Goal: Task Accomplishment & Management: Complete application form

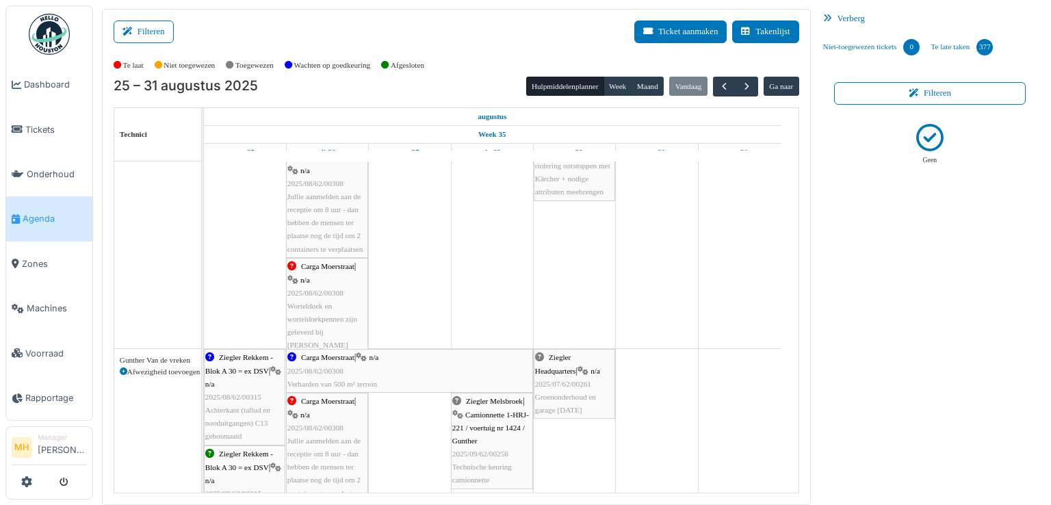
scroll to position [684, 0]
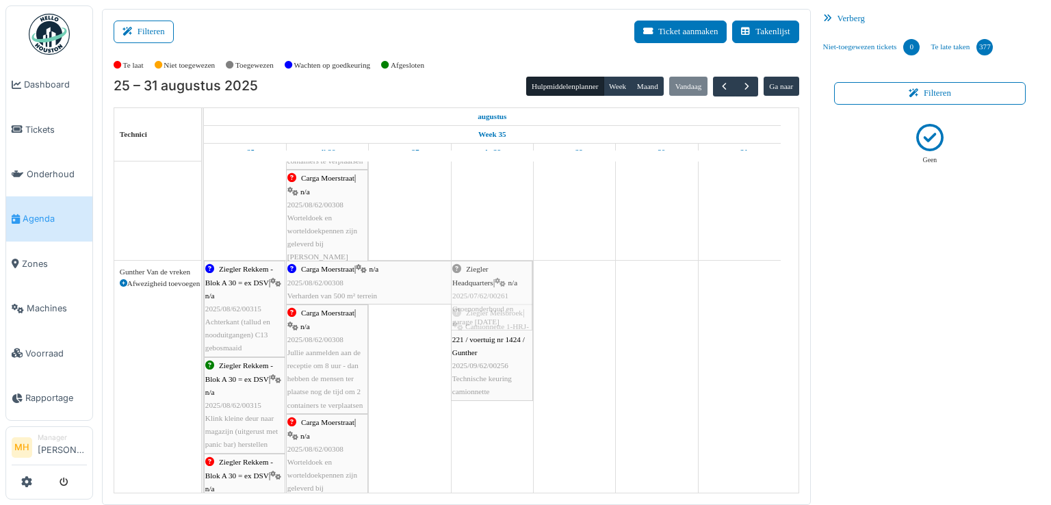
drag, startPoint x: 576, startPoint y: 304, endPoint x: 473, endPoint y: 440, distance: 170.3
click at [473, 440] on div "Aalst 34 C | Hoogspanningscabine 42 Jaarlijks controlebezoek Vincotte Vakantie …" at bounding box center [501, 152] width 594 height 1351
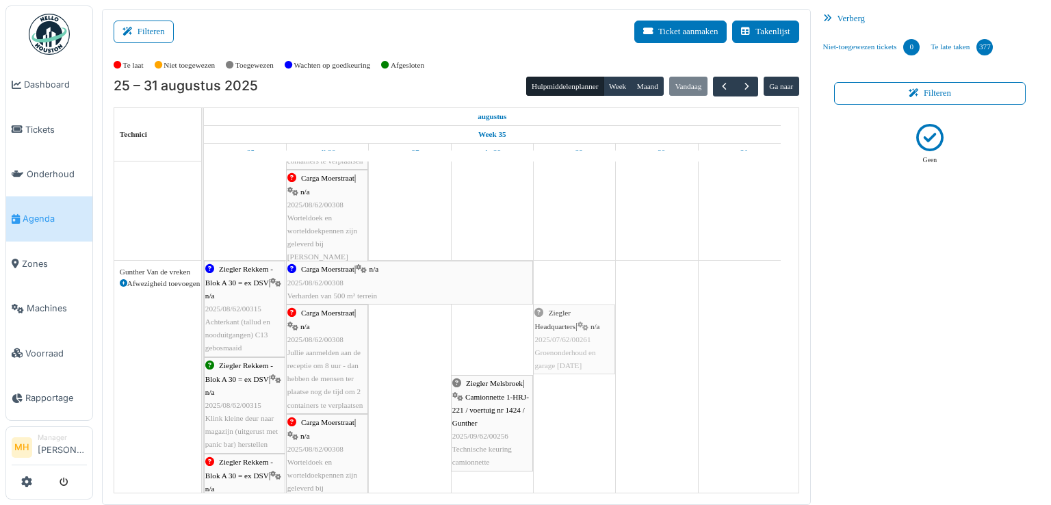
drag, startPoint x: 503, startPoint y: 341, endPoint x: 579, endPoint y: 336, distance: 76.1
click at [204, 332] on div "Ziegler Rekkem - Blok A 30 = ex DSV | n/a 2025/08/62/00315 Achterkant (tallud e…" at bounding box center [204, 444] width 0 height 367
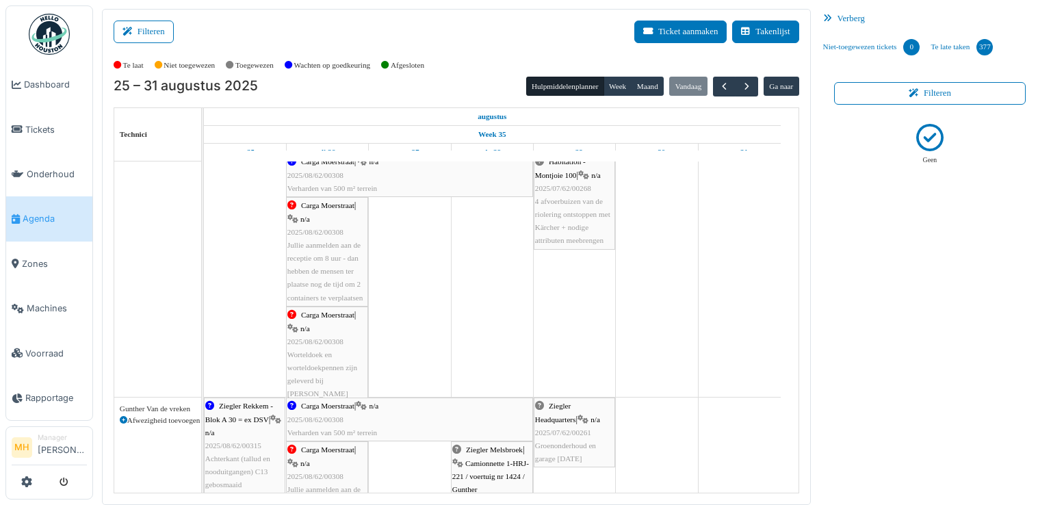
scroll to position [0, 0]
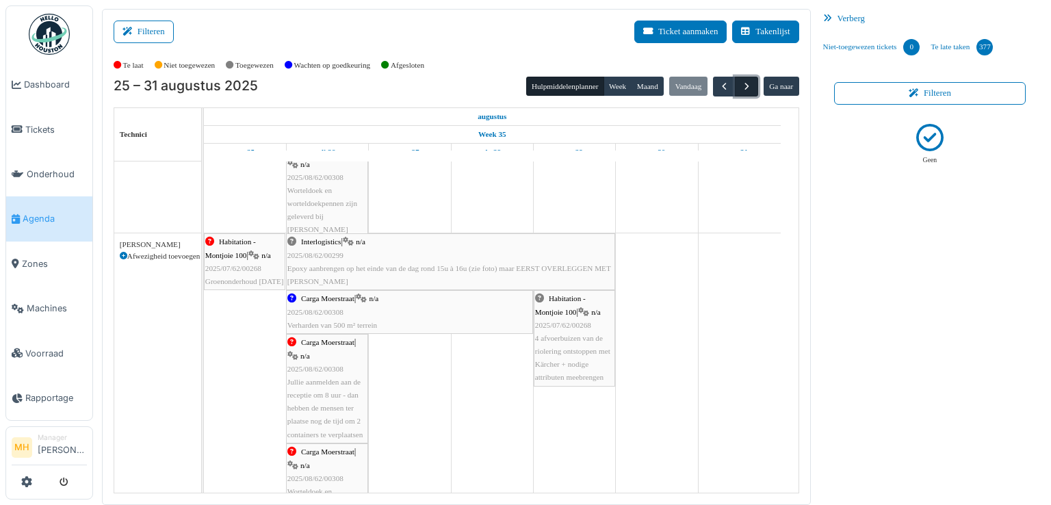
click at [741, 83] on span "button" at bounding box center [747, 87] width 12 height 12
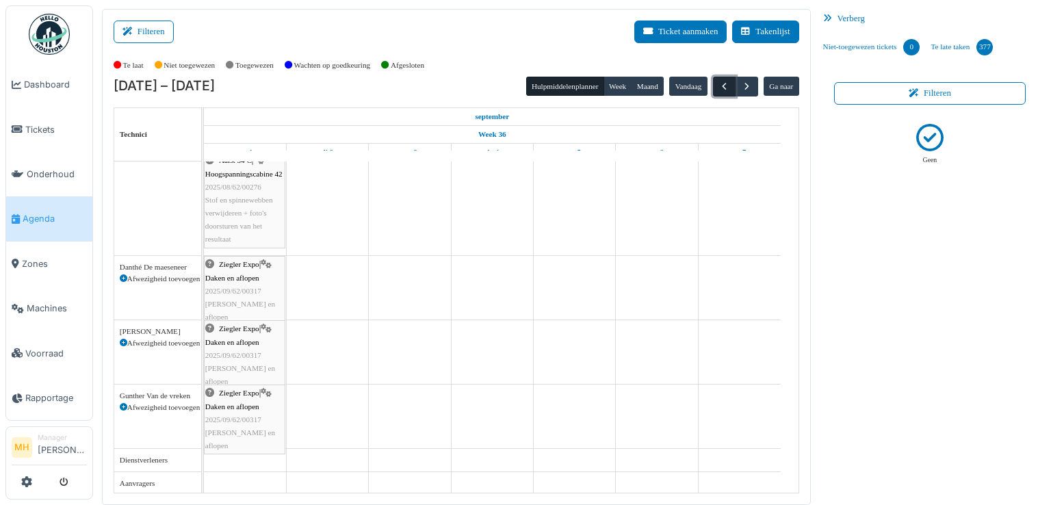
click at [718, 81] on span "button" at bounding box center [724, 87] width 12 height 12
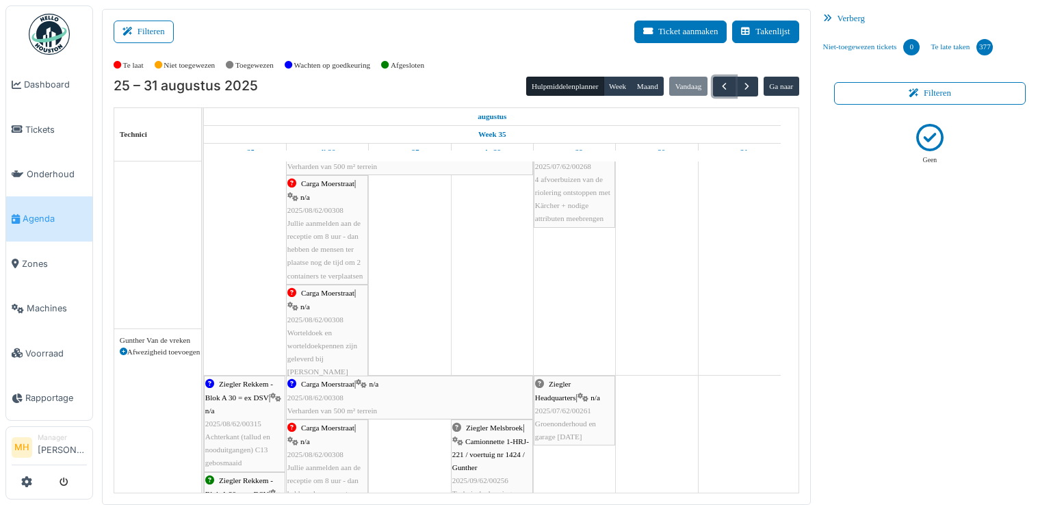
scroll to position [547, 0]
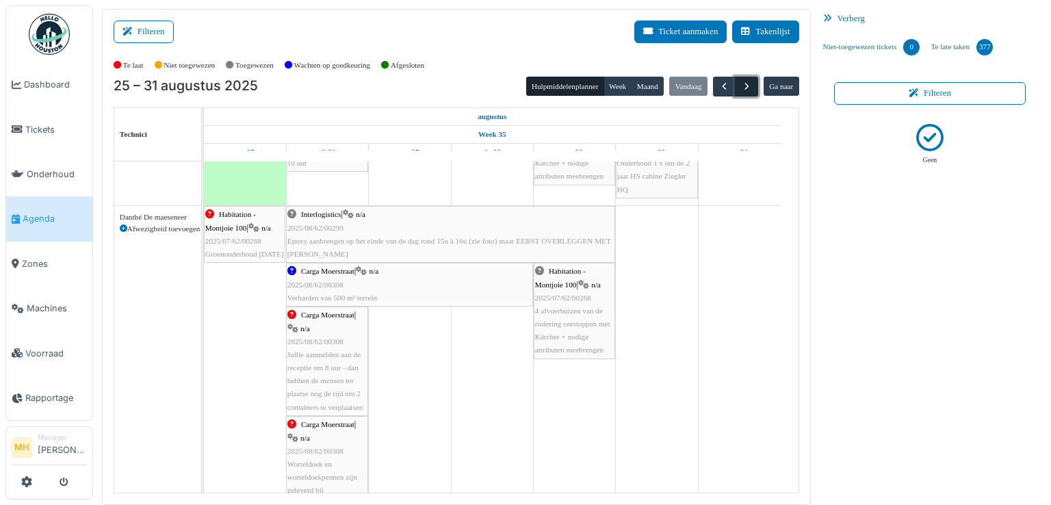
click at [742, 88] on span "button" at bounding box center [747, 87] width 12 height 12
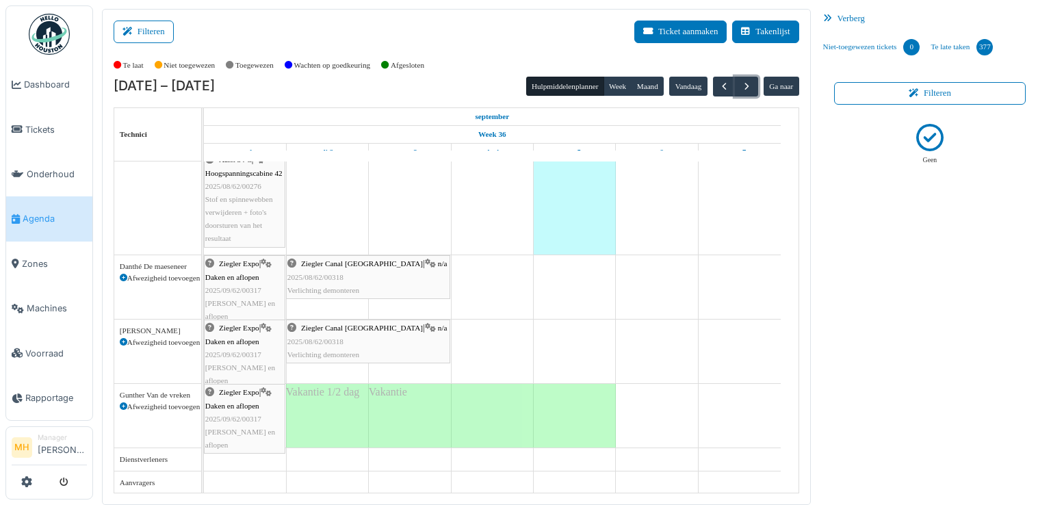
click at [247, 274] on span "Daken en aflopen" at bounding box center [232, 277] width 54 height 8
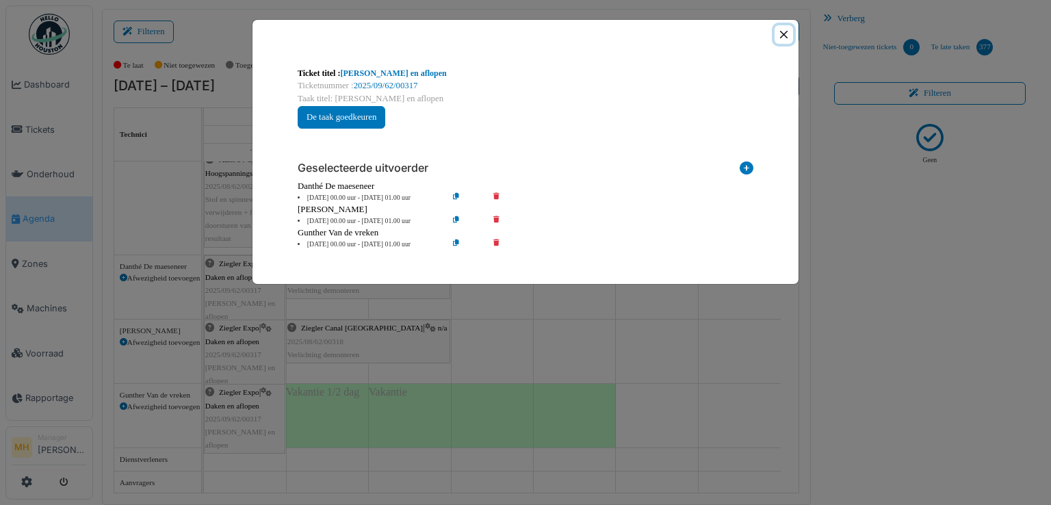
click at [787, 36] on button "Close" at bounding box center [783, 34] width 18 height 18
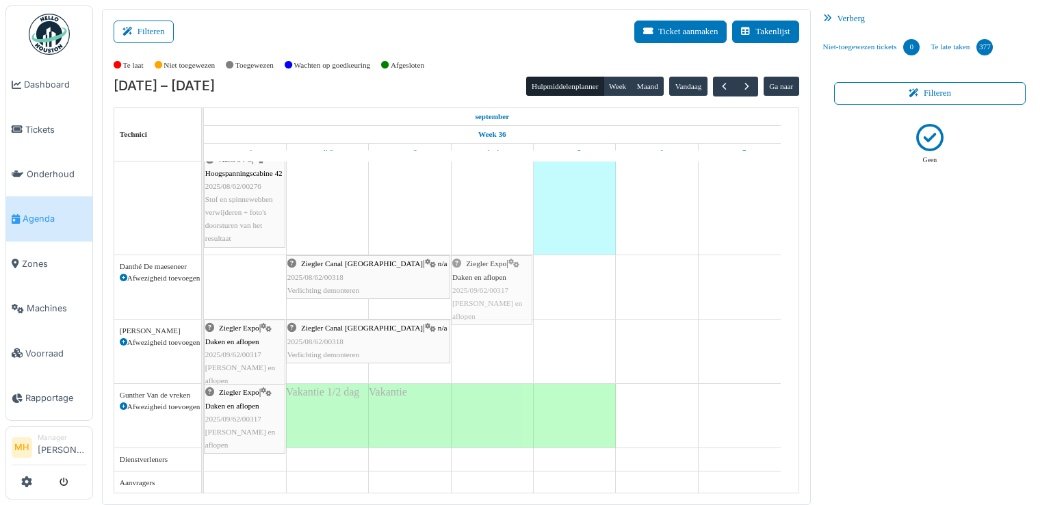
drag, startPoint x: 250, startPoint y: 277, endPoint x: 473, endPoint y: 274, distance: 223.0
click at [204, 274] on div "Ziegler Expo | Daken en aflopen 2025/09/62/00317 JO daken en aflopen Ziegler Ca…" at bounding box center [204, 287] width 0 height 64
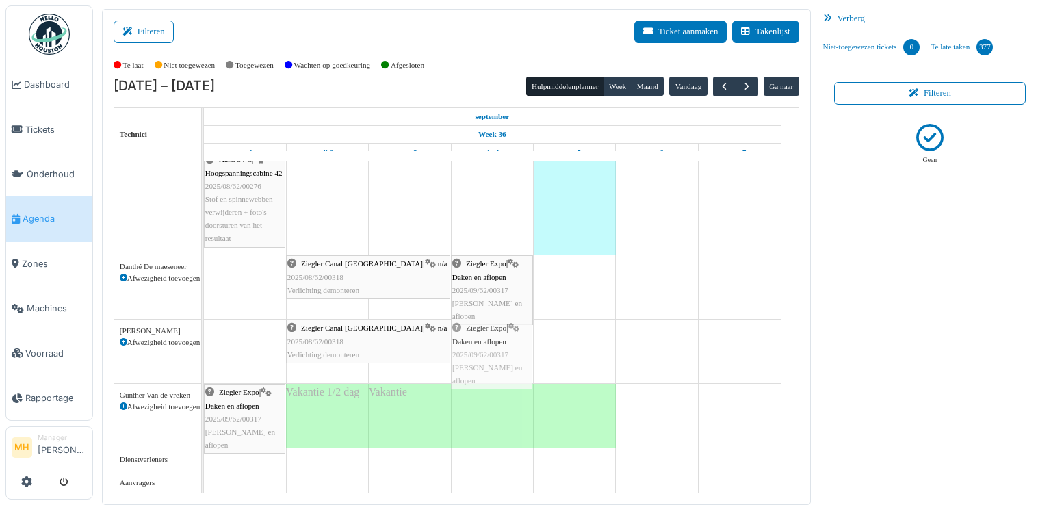
drag, startPoint x: 246, startPoint y: 351, endPoint x: 480, endPoint y: 345, distance: 234.0
click at [204, 345] on div "Ziegler Expo | Daken en aflopen 2025/09/62/00317 JO daken en aflopen Ziegler Ca…" at bounding box center [204, 351] width 0 height 64
click at [718, 85] on span "button" at bounding box center [724, 87] width 12 height 12
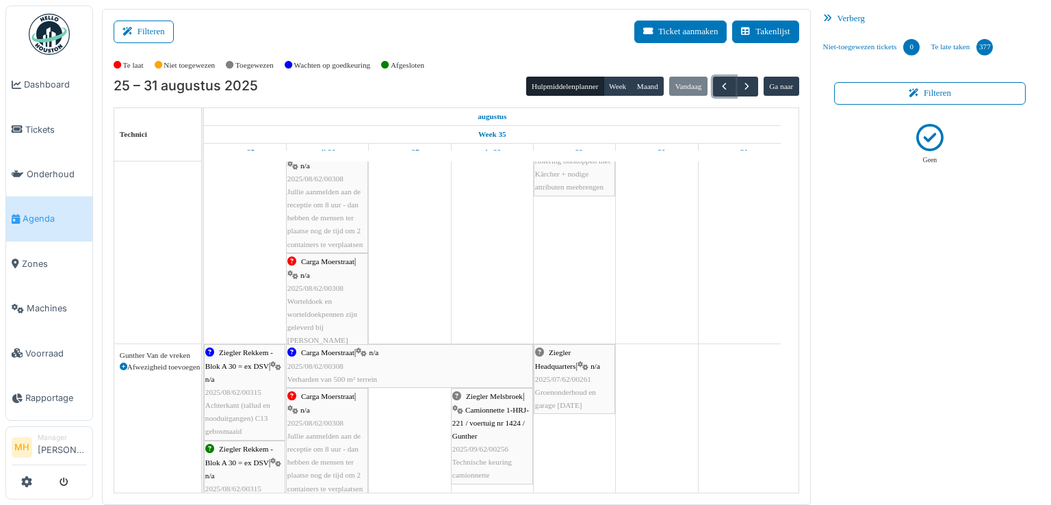
scroll to position [684, 0]
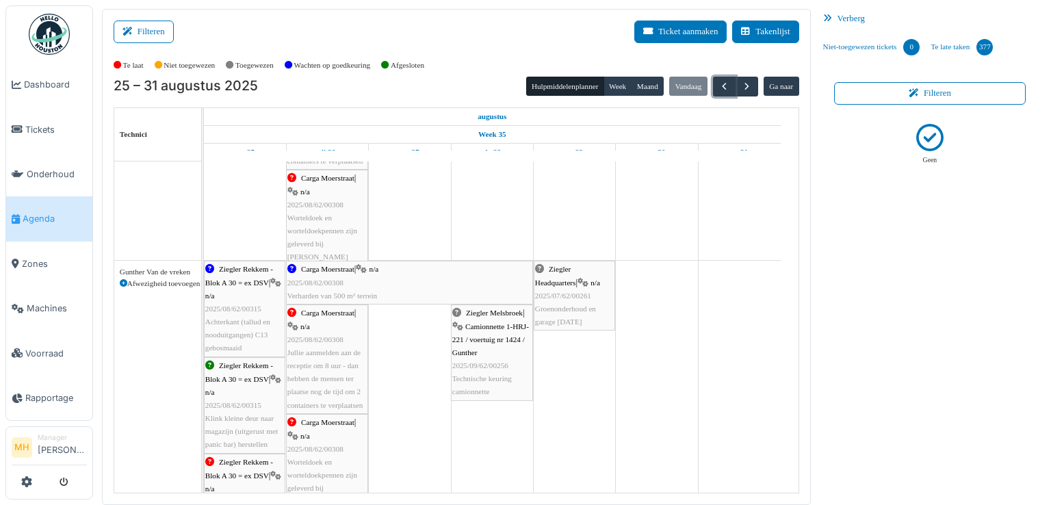
click at [499, 373] on div "Ziegler Melsbroek | Camionnette 1-HRJ-221 / voertuig nr 1424 / Gunther 2025/09/…" at bounding box center [491, 352] width 79 height 92
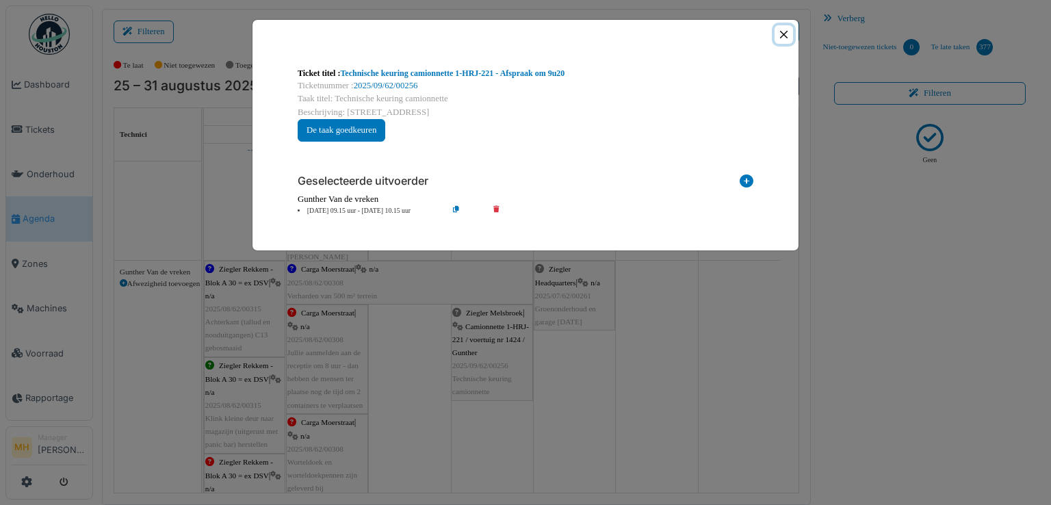
click at [785, 36] on button "Close" at bounding box center [783, 34] width 18 height 18
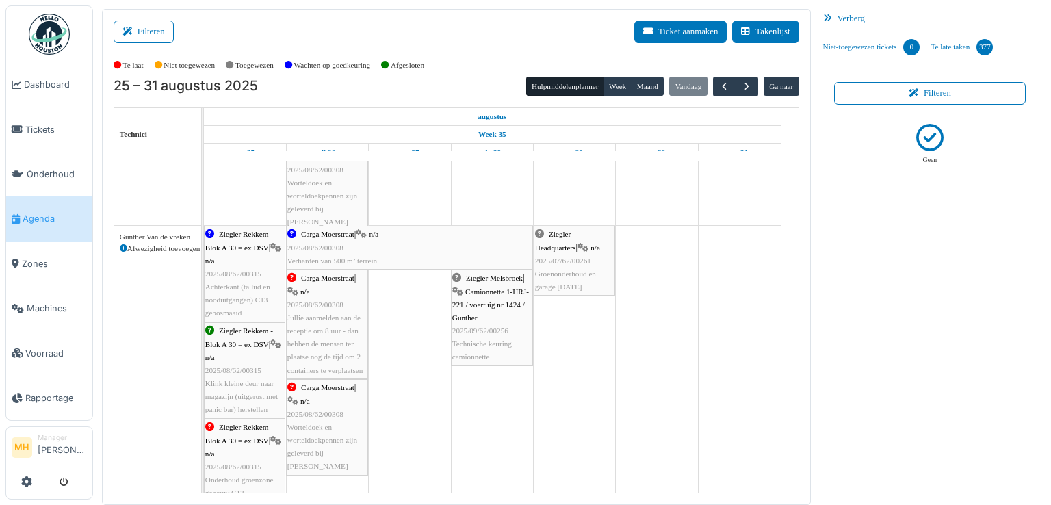
scroll to position [753, 0]
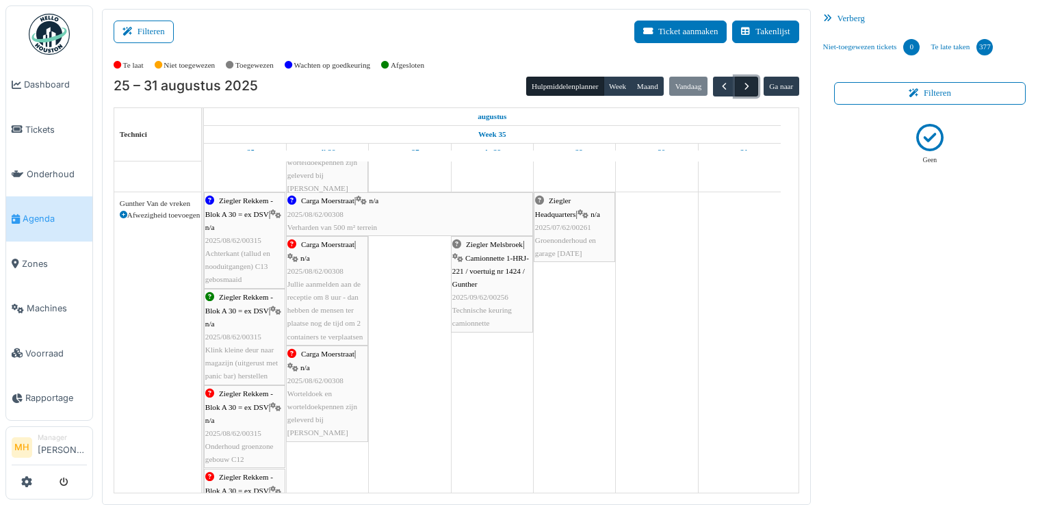
click at [745, 82] on button "button" at bounding box center [746, 87] width 23 height 20
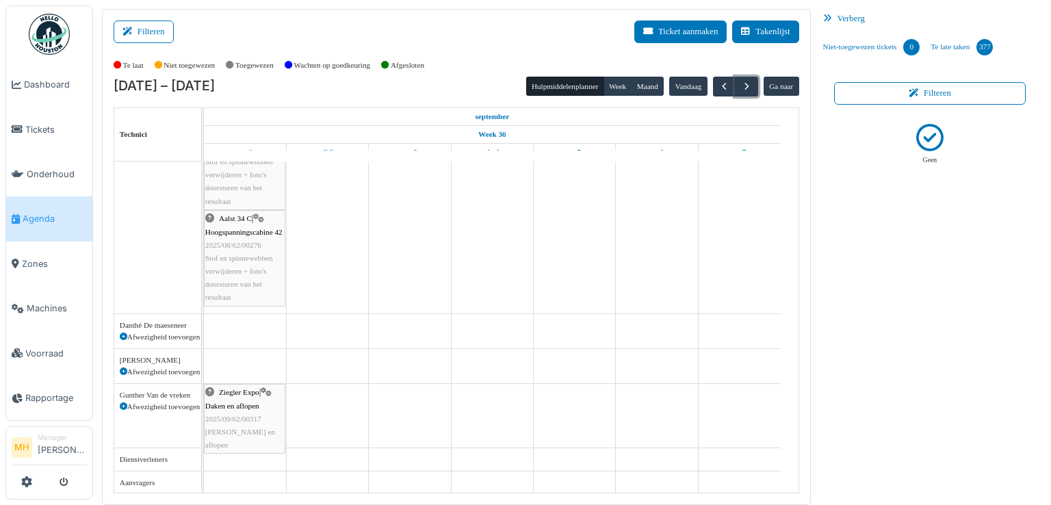
scroll to position [320, 0]
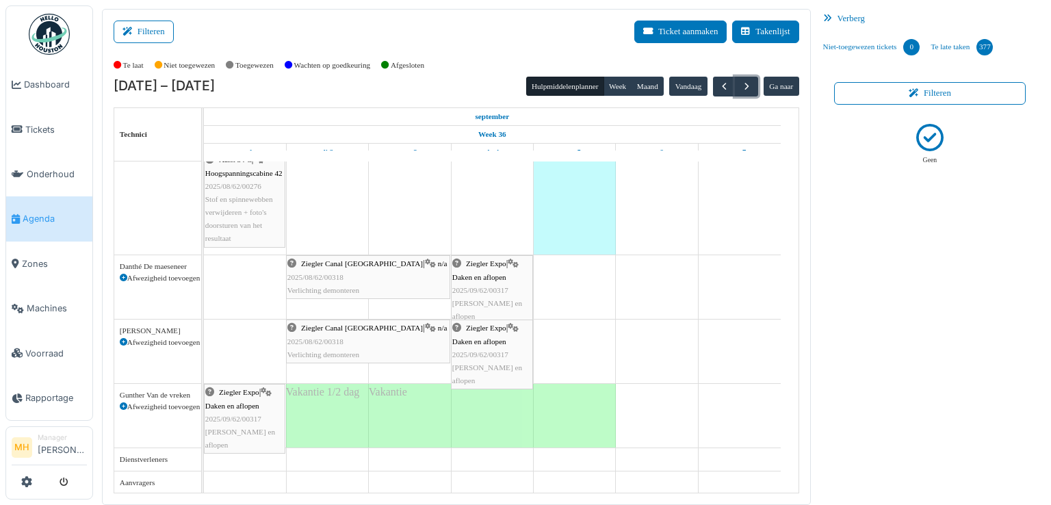
click at [248, 403] on span "Daken en aflopen" at bounding box center [232, 406] width 54 height 8
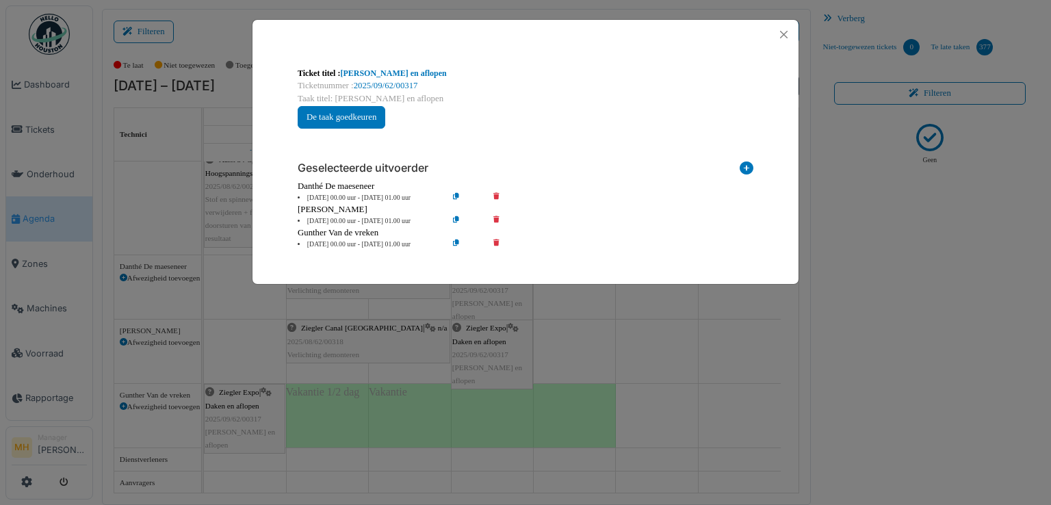
drag, startPoint x: 493, startPoint y: 240, endPoint x: 503, endPoint y: 244, distance: 10.8
click at [493, 239] on icon at bounding box center [505, 244] width 39 height 10
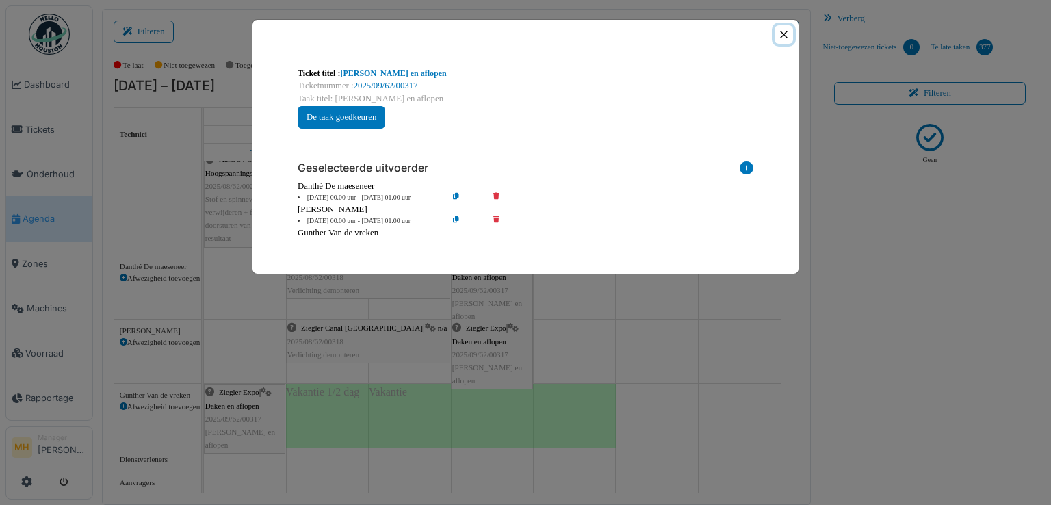
scroll to position [290, 0]
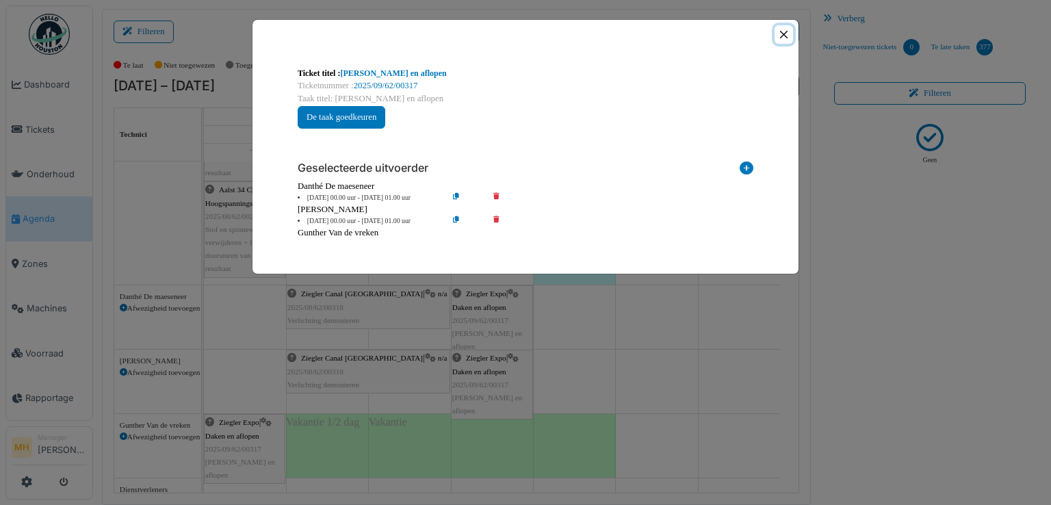
click at [783, 32] on button "Close" at bounding box center [783, 34] width 18 height 18
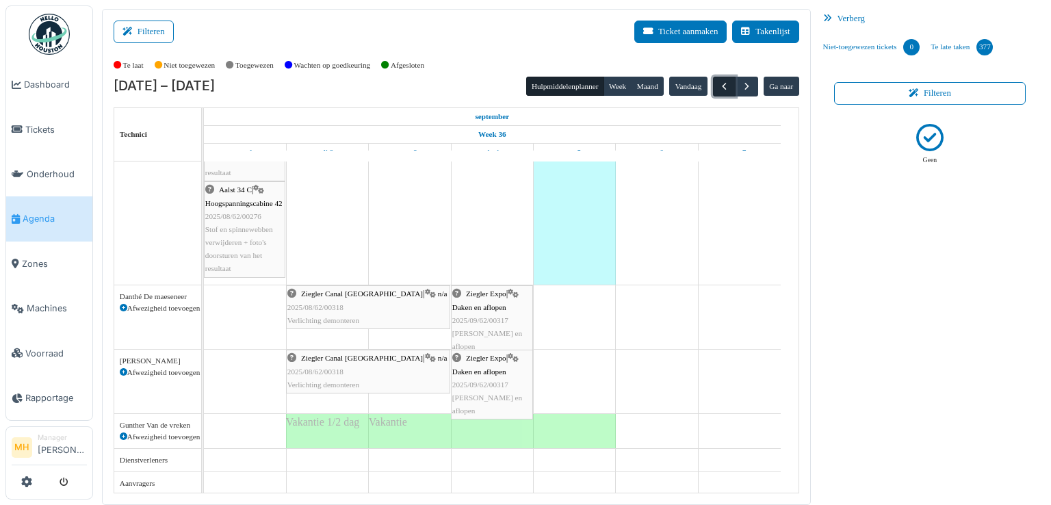
click at [718, 83] on span "button" at bounding box center [724, 87] width 12 height 12
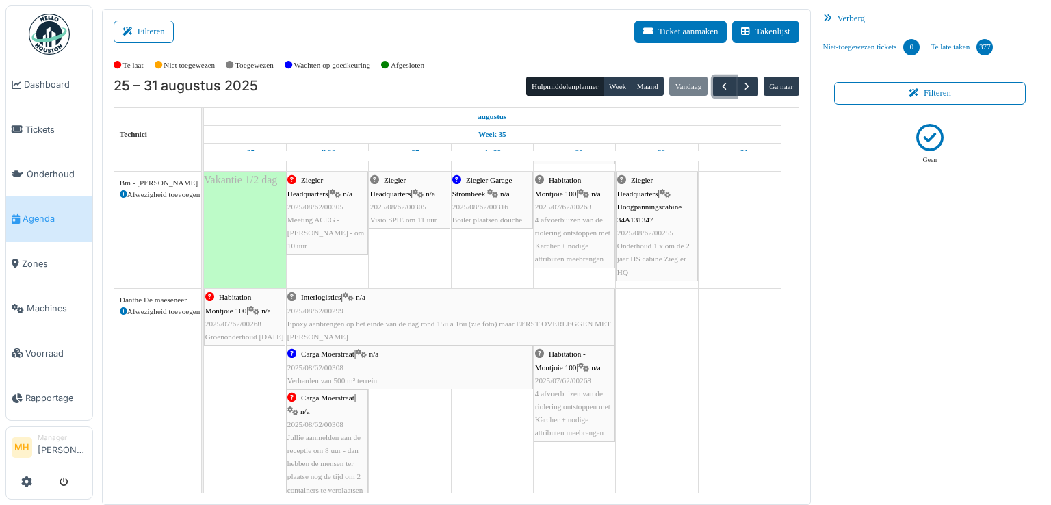
scroll to position [137, 0]
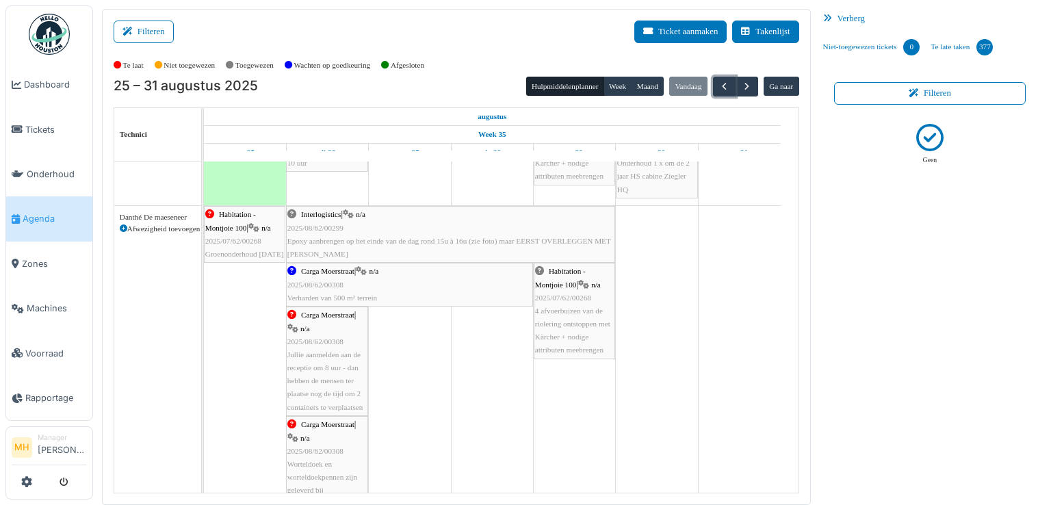
click at [418, 278] on div "Carga Moerstraat | n/a 2025/08/62/00308 Verharden van 500 m² terrein" at bounding box center [409, 285] width 244 height 40
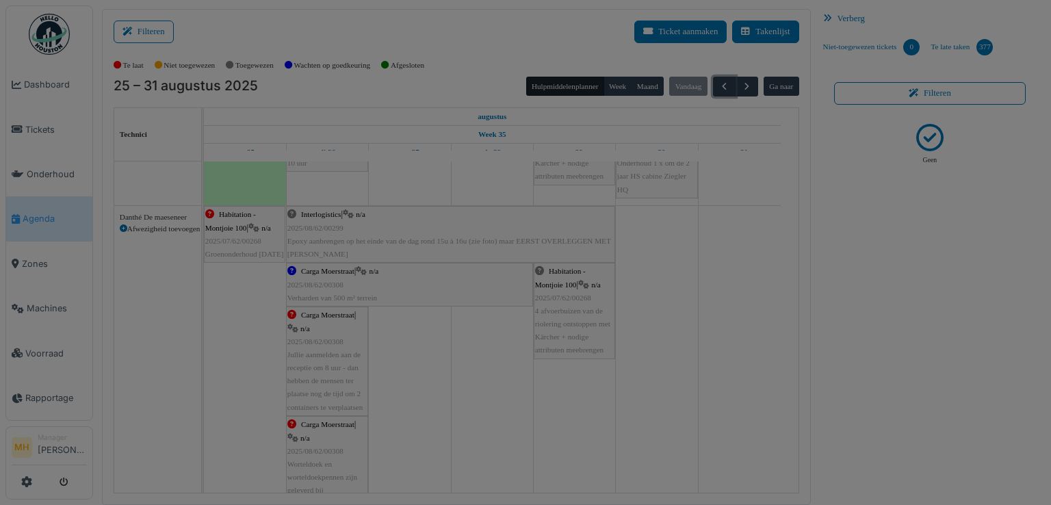
click at [418, 278] on body "Dashboard Tickets Onderhoud Agenda Zones Machines Voorraad Rapportage MH Manage…" at bounding box center [525, 252] width 1051 height 505
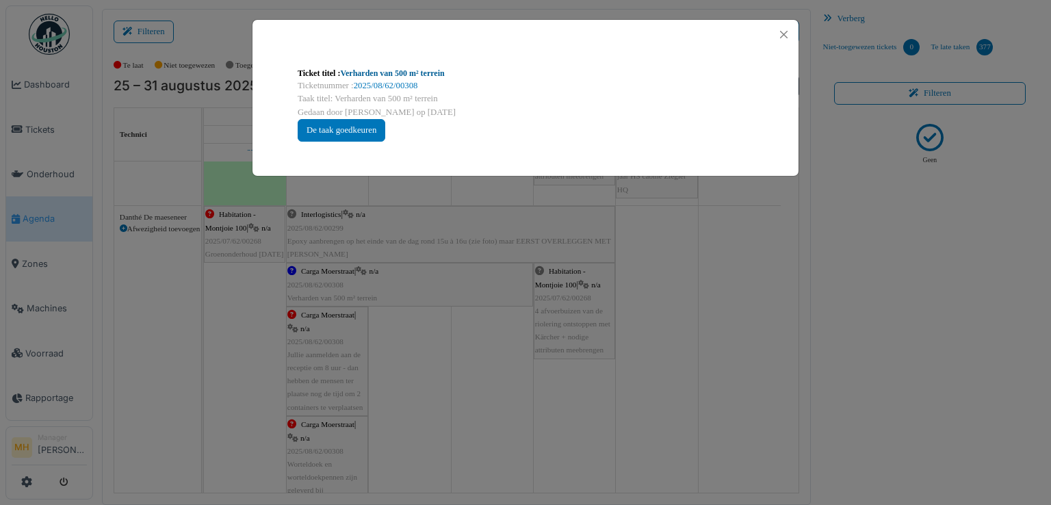
click at [410, 73] on link "Verharden van 500 m² terrein" at bounding box center [392, 73] width 104 height 10
click at [780, 31] on button "Close" at bounding box center [783, 34] width 18 height 18
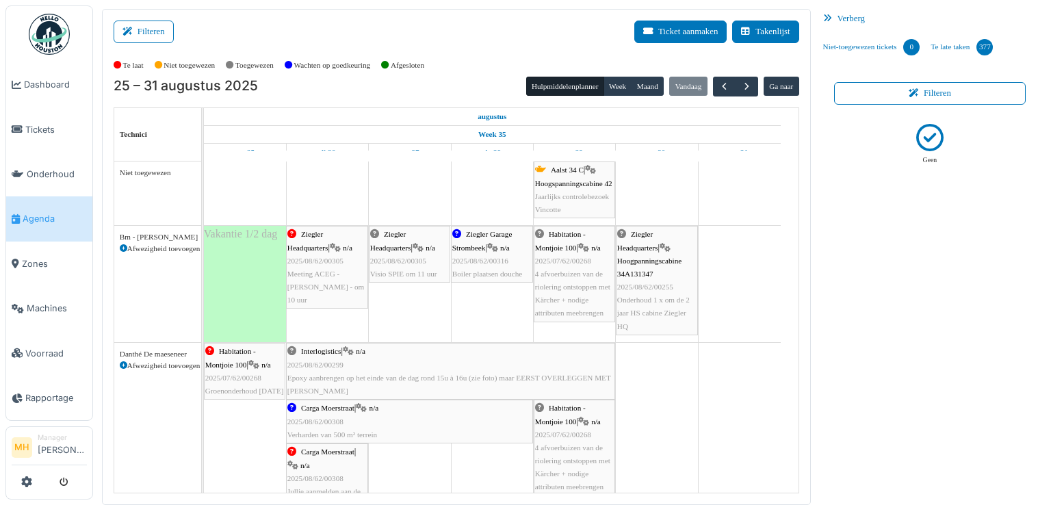
click at [473, 252] on div "Ziegler Garage Strombeek | n/a 2025/08/62/00316 Boiler plaatsen douche" at bounding box center [491, 254] width 79 height 53
click at [493, 231] on span "Ziegler Garage Strombeek" at bounding box center [482, 240] width 60 height 21
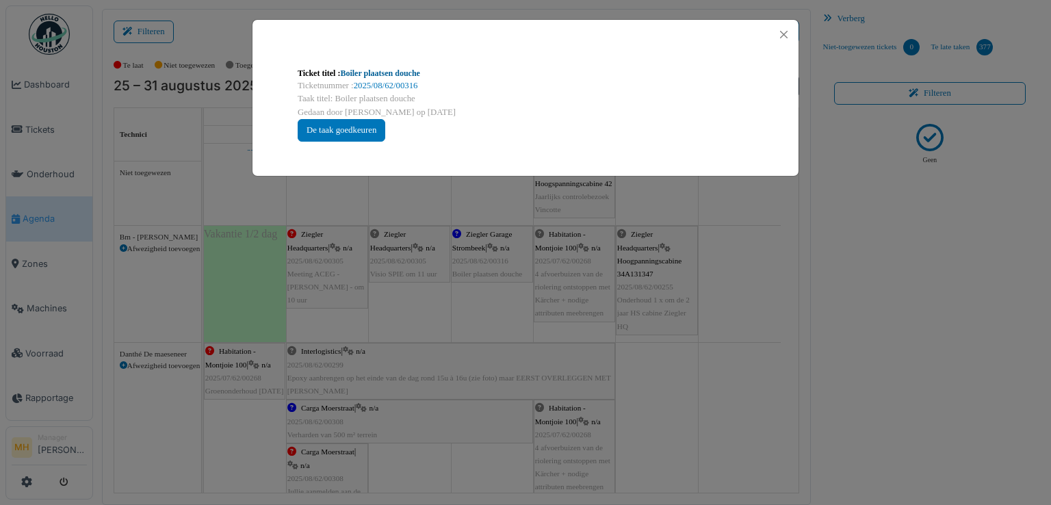
click at [402, 72] on link "Boiler plaatsen douche" at bounding box center [379, 73] width 79 height 10
click at [783, 34] on button "Close" at bounding box center [783, 34] width 18 height 18
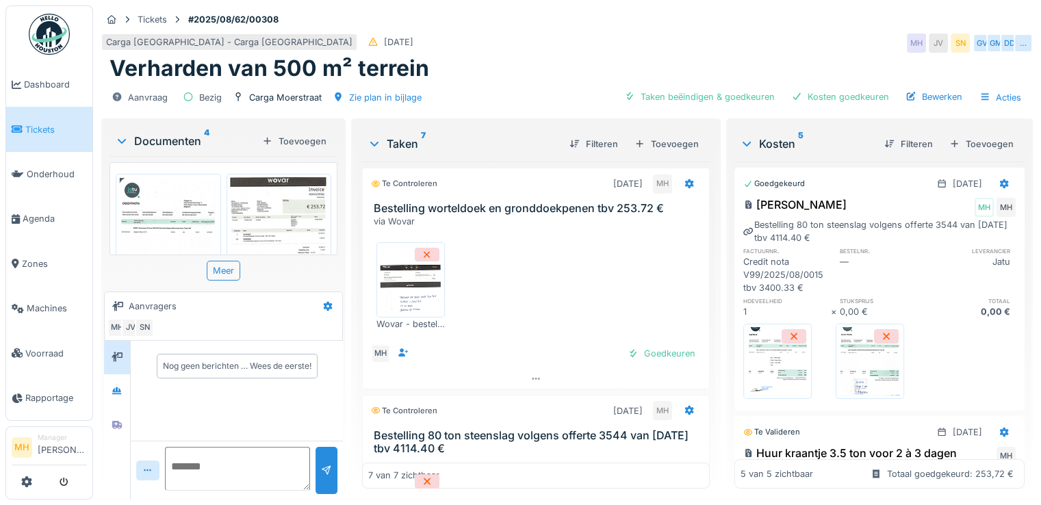
scroll to position [68, 0]
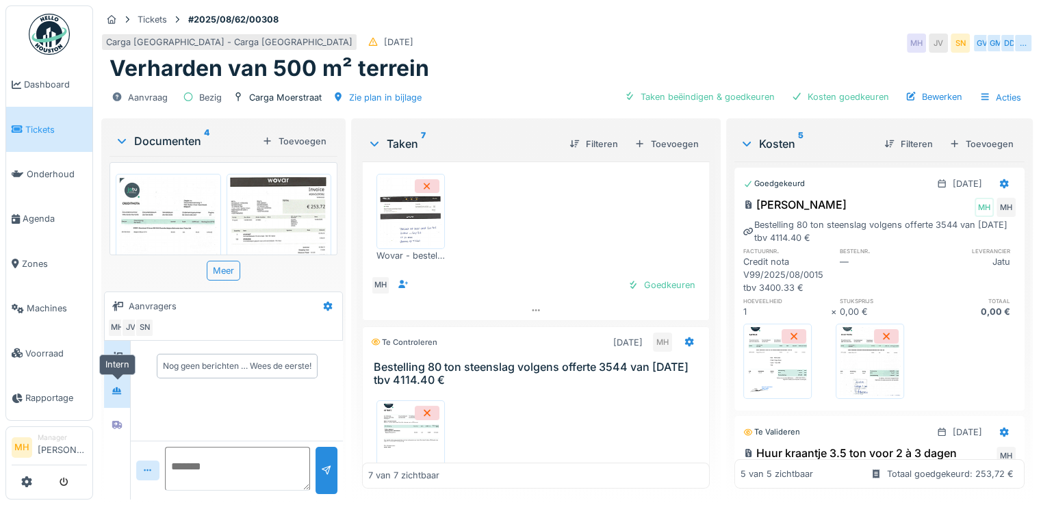
click at [121, 389] on icon at bounding box center [117, 391] width 10 height 8
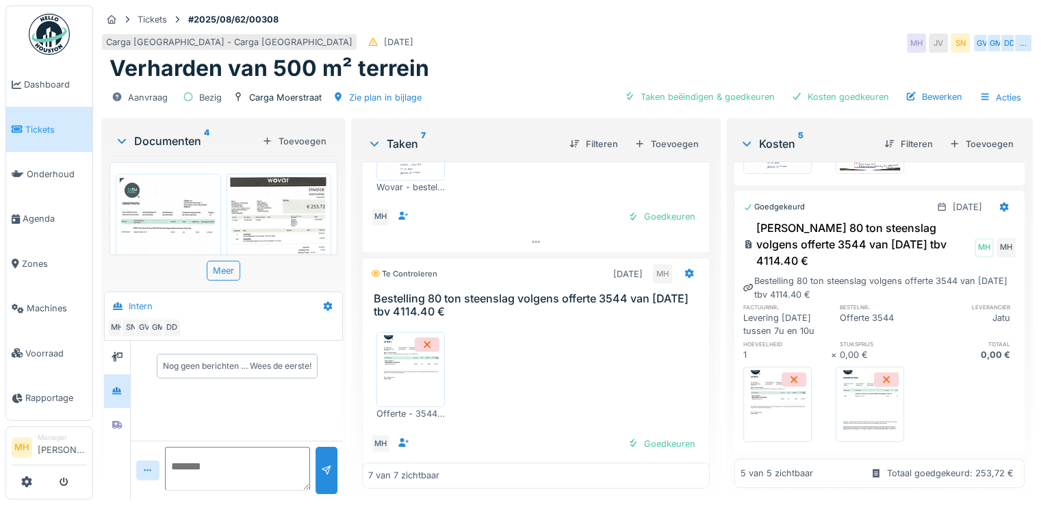
scroll to position [10, 0]
click at [676, 135] on div "Toevoegen" at bounding box center [666, 144] width 75 height 18
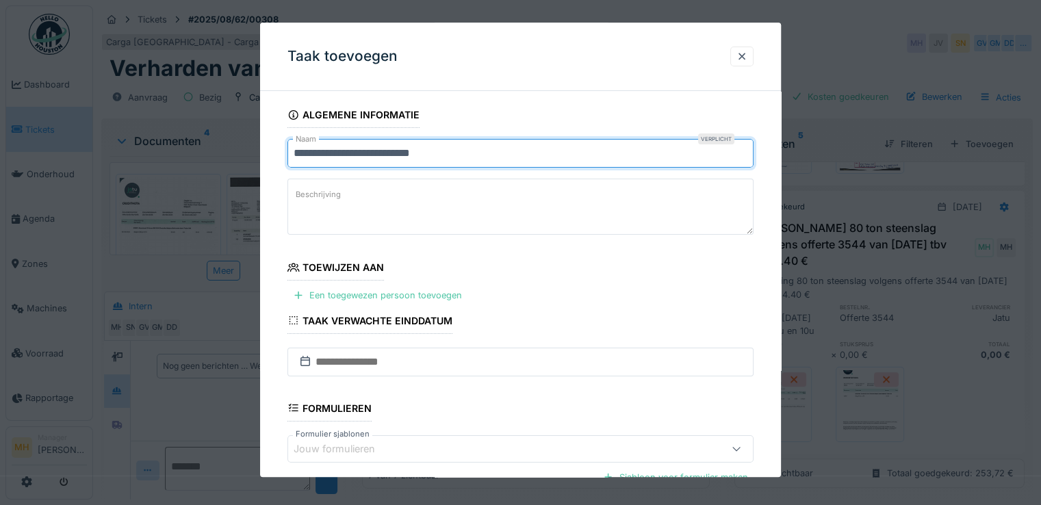
drag, startPoint x: 290, startPoint y: 153, endPoint x: 570, endPoint y: 148, distance: 279.8
click at [570, 148] on input "**********" at bounding box center [520, 153] width 466 height 29
type input "**********"
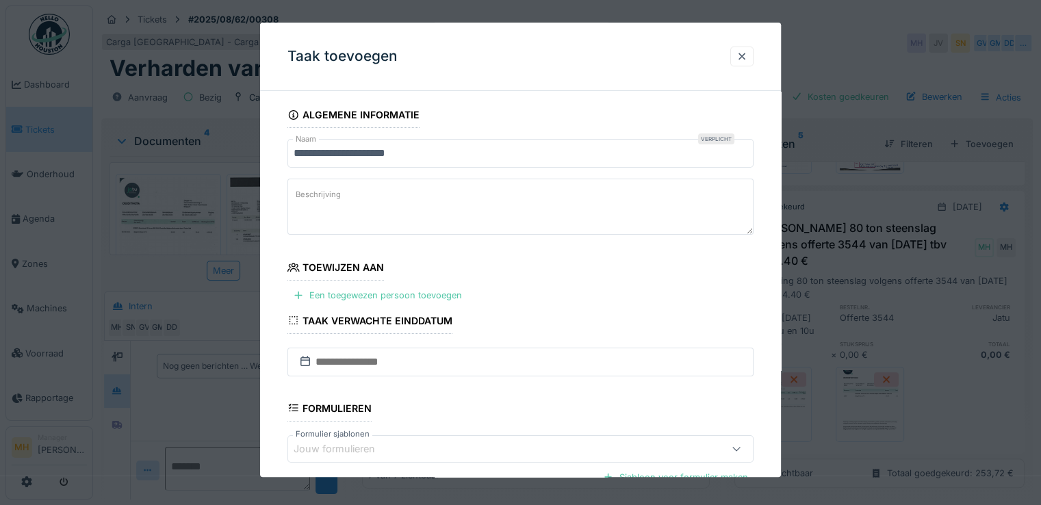
click at [356, 194] on textarea "Beschrijving" at bounding box center [520, 207] width 466 height 56
click at [589, 198] on textarea "**********" at bounding box center [520, 207] width 466 height 56
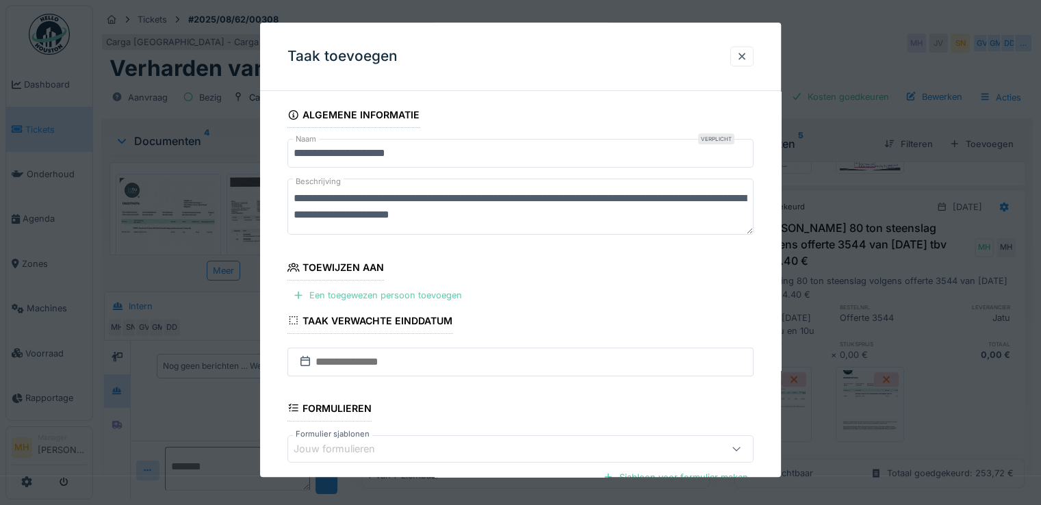
type textarea "**********"
click at [445, 293] on div "Een toegewezen persoon toevoegen" at bounding box center [377, 296] width 180 height 18
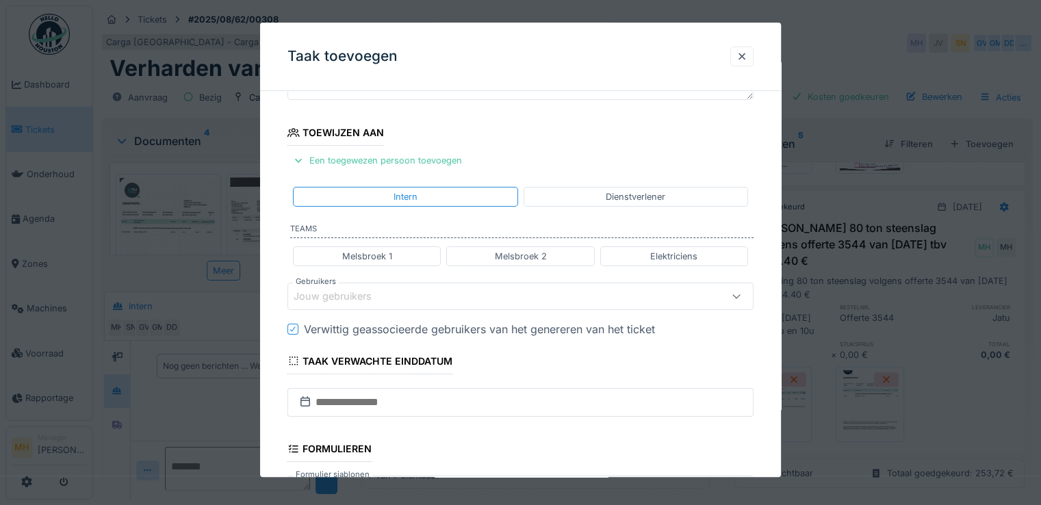
scroll to position [137, 0]
click at [411, 252] on div "Melsbroek 1" at bounding box center [367, 254] width 148 height 20
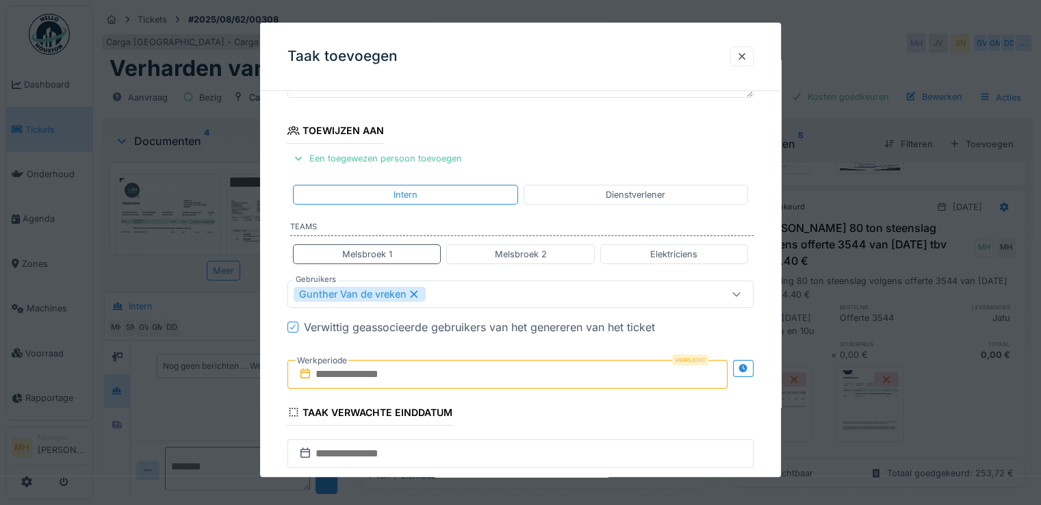
click at [485, 248] on div "Melsbroek 2" at bounding box center [520, 254] width 148 height 20
type input "**********"
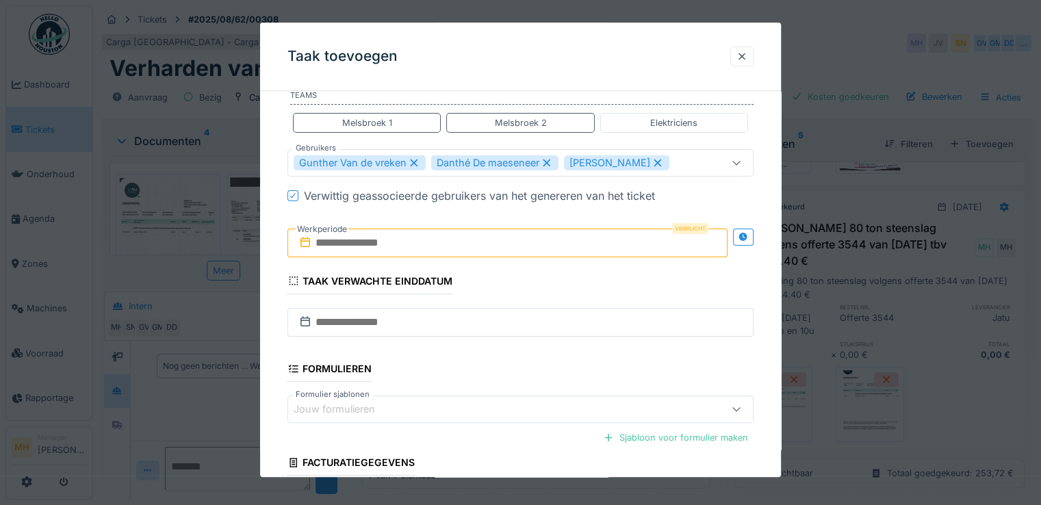
scroll to position [274, 0]
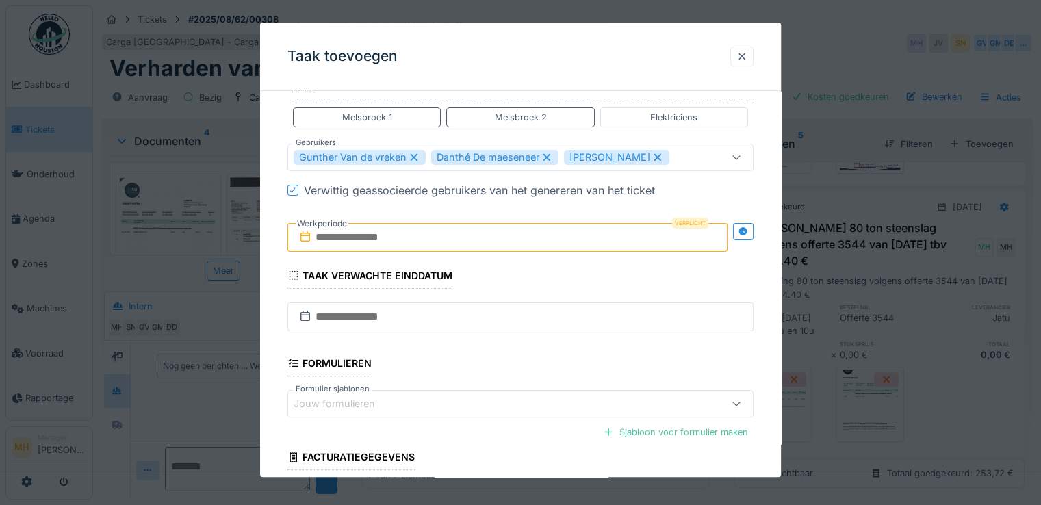
click at [383, 241] on input "text" at bounding box center [507, 237] width 440 height 29
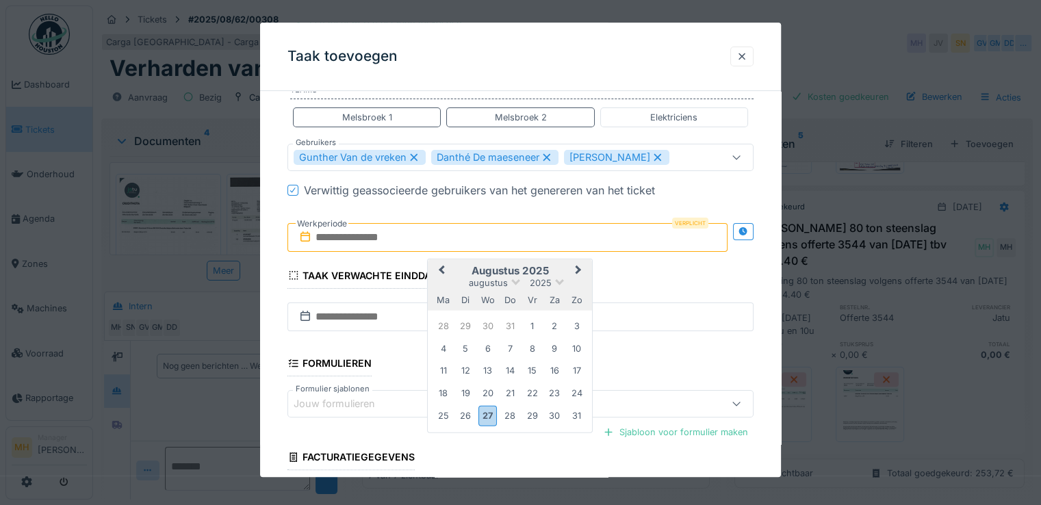
click at [578, 266] on span "Next Month" at bounding box center [578, 271] width 0 height 16
click at [447, 324] on div "1" at bounding box center [443, 326] width 18 height 18
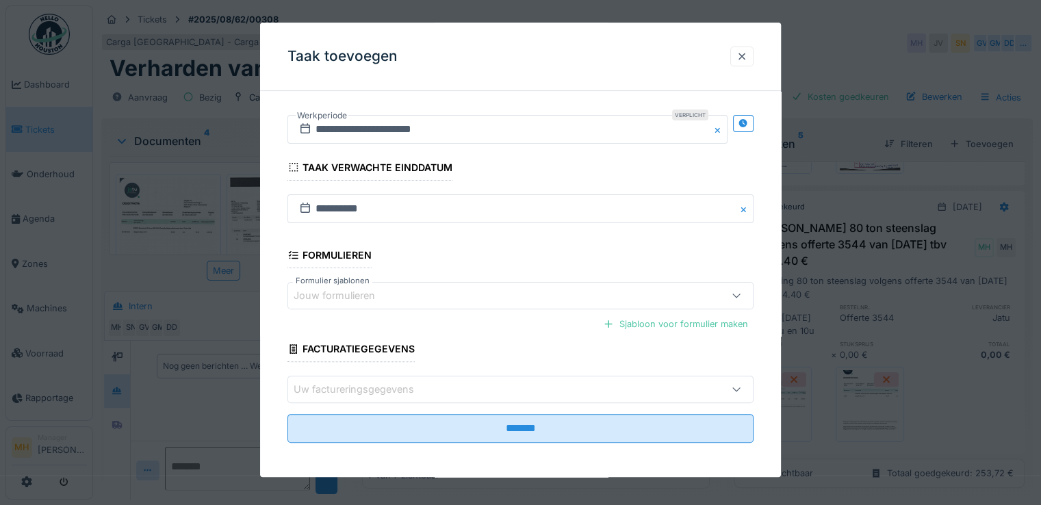
scroll to position [383, 0]
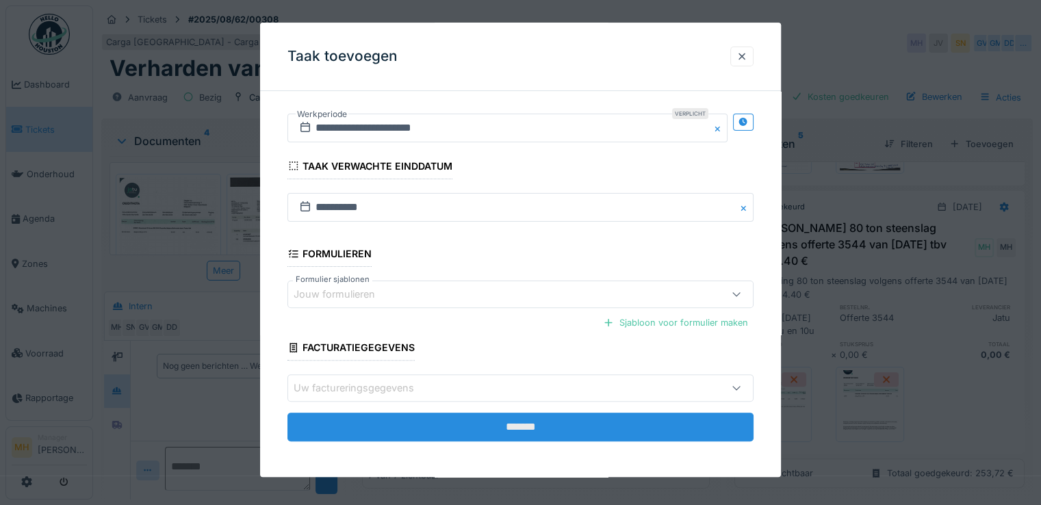
click at [496, 424] on input "*******" at bounding box center [520, 427] width 466 height 29
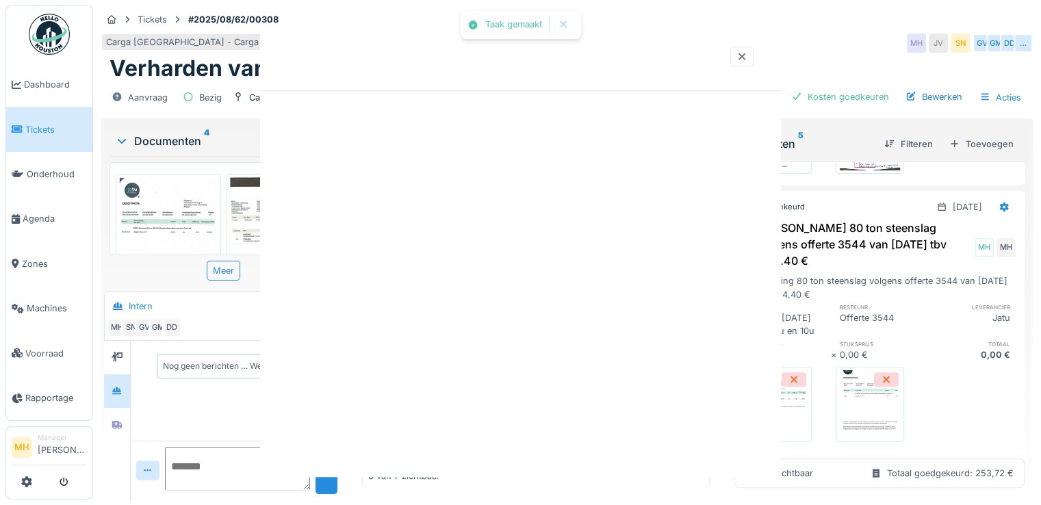
scroll to position [302, 0]
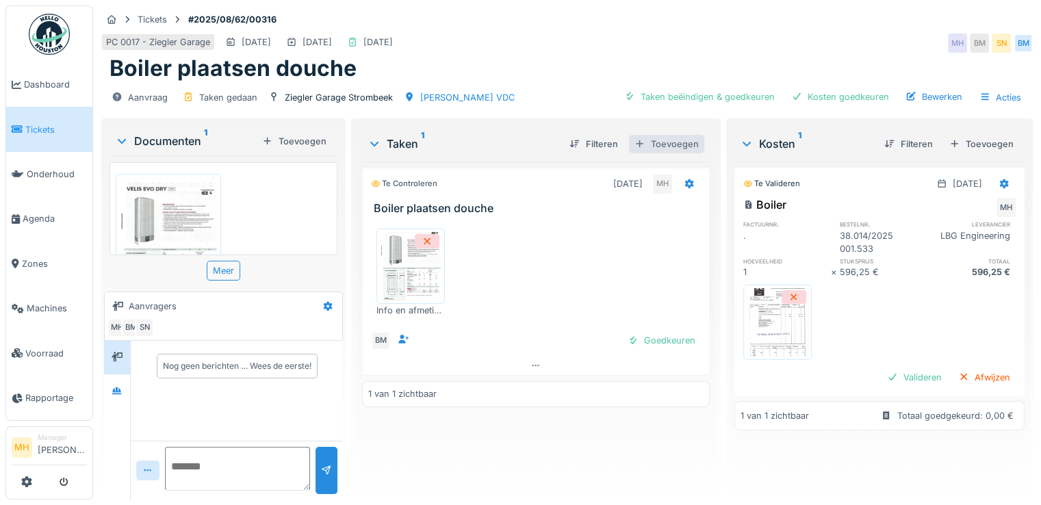
click at [668, 143] on div "Toevoegen" at bounding box center [666, 144] width 75 height 18
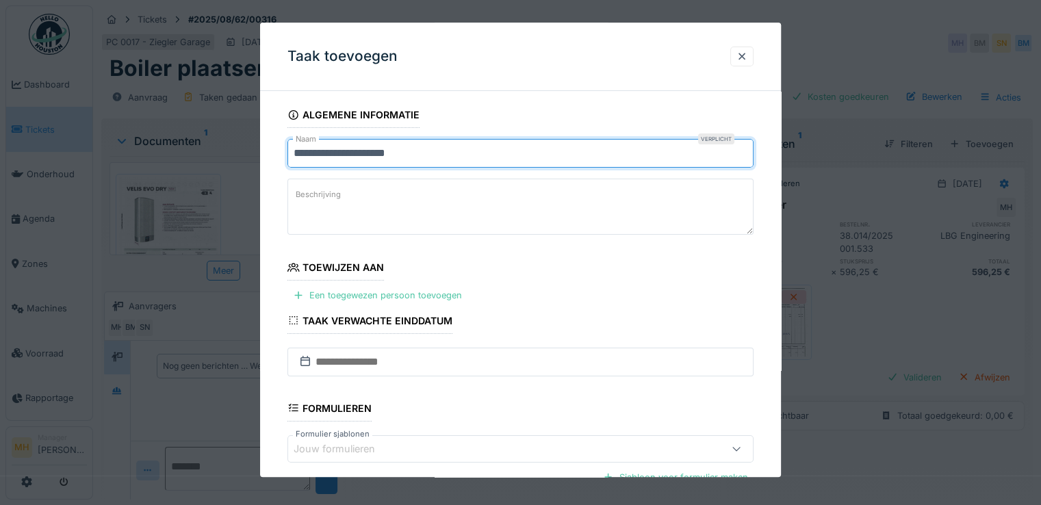
drag, startPoint x: 296, startPoint y: 151, endPoint x: 447, endPoint y: 142, distance: 152.1
click at [447, 142] on input "**********" at bounding box center [520, 153] width 466 height 29
type input "****"
type input "**********"
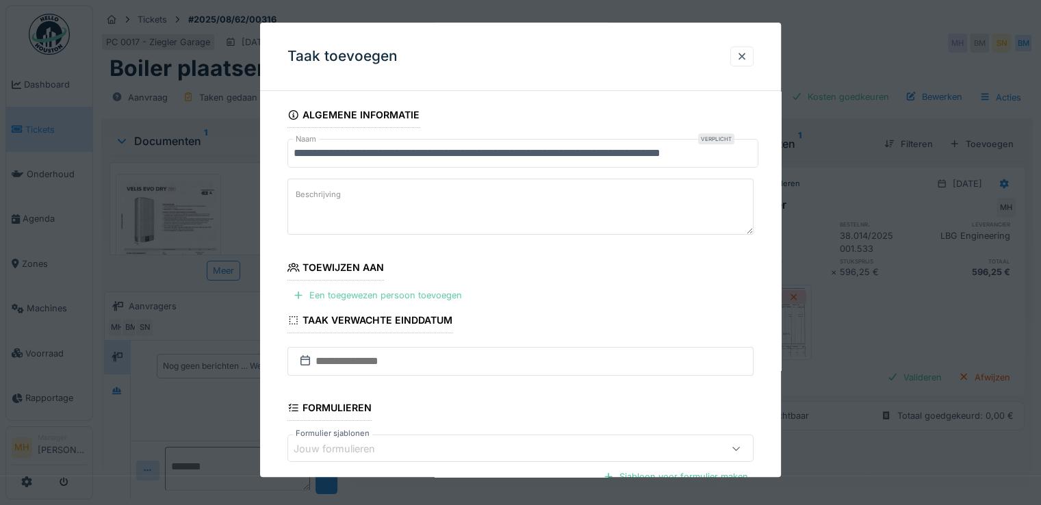
click at [386, 293] on div "Een toegewezen persoon toevoegen" at bounding box center [377, 295] width 180 height 18
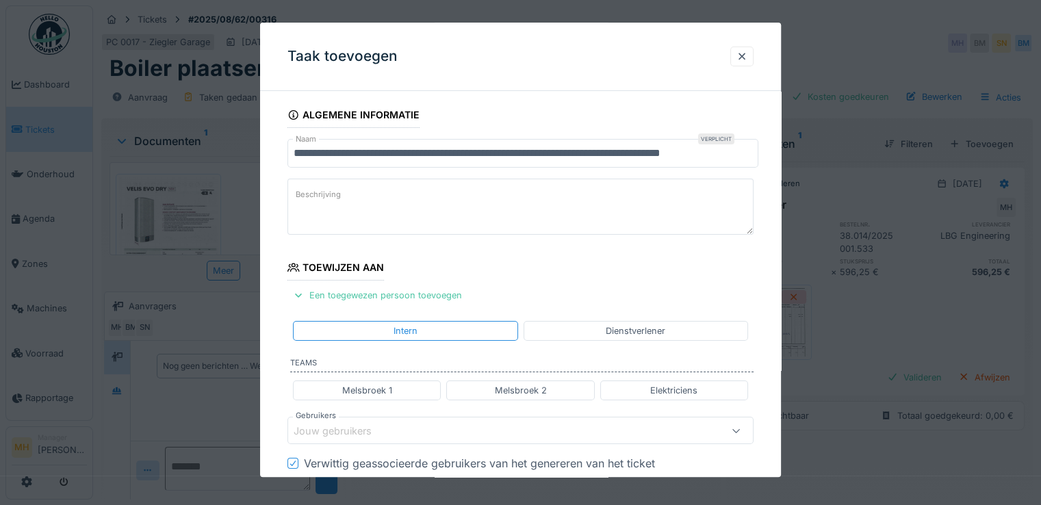
drag, startPoint x: 504, startPoint y: 387, endPoint x: 536, endPoint y: 340, distance: 56.5
click at [503, 387] on div "Melsbroek 2" at bounding box center [520, 390] width 52 height 13
type input "*********"
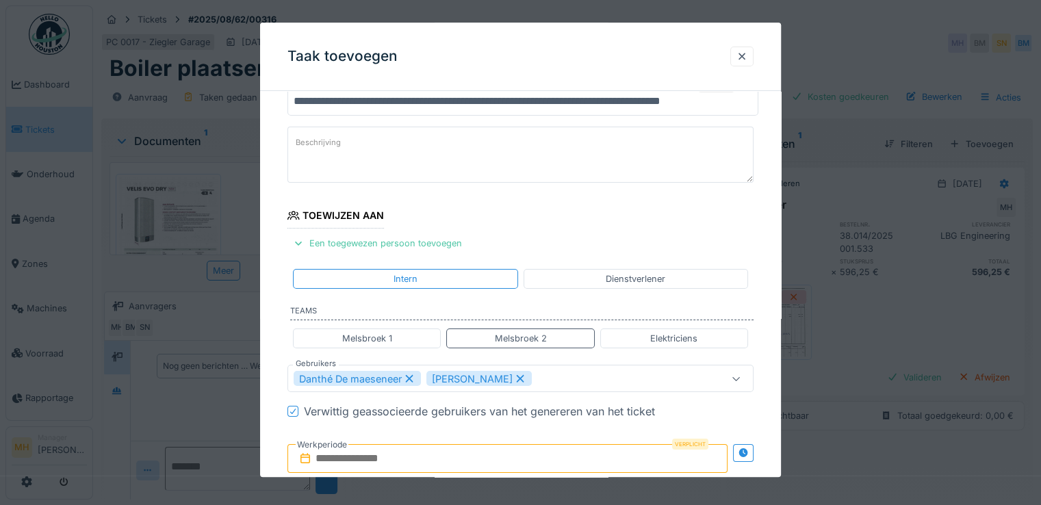
scroll to position [137, 0]
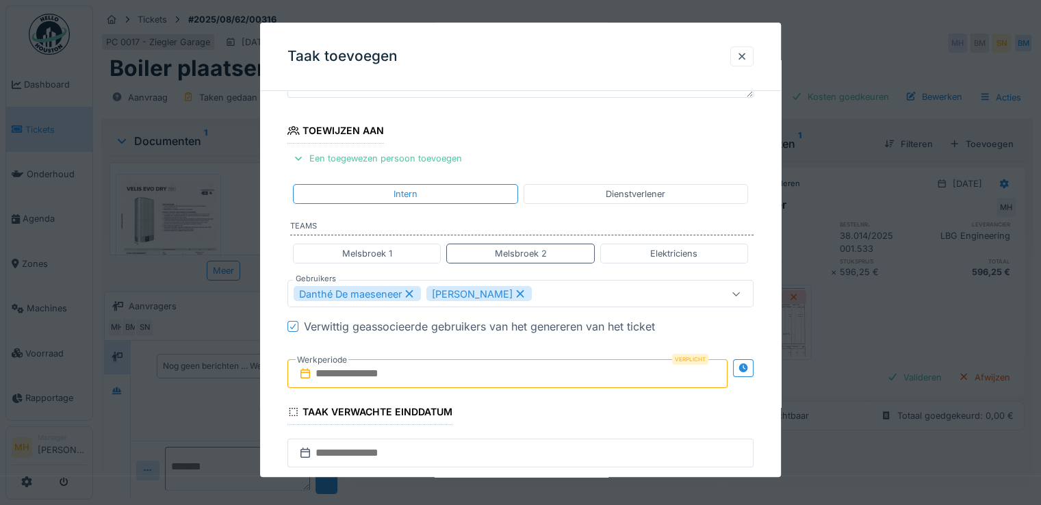
click at [355, 373] on input "text" at bounding box center [507, 374] width 440 height 29
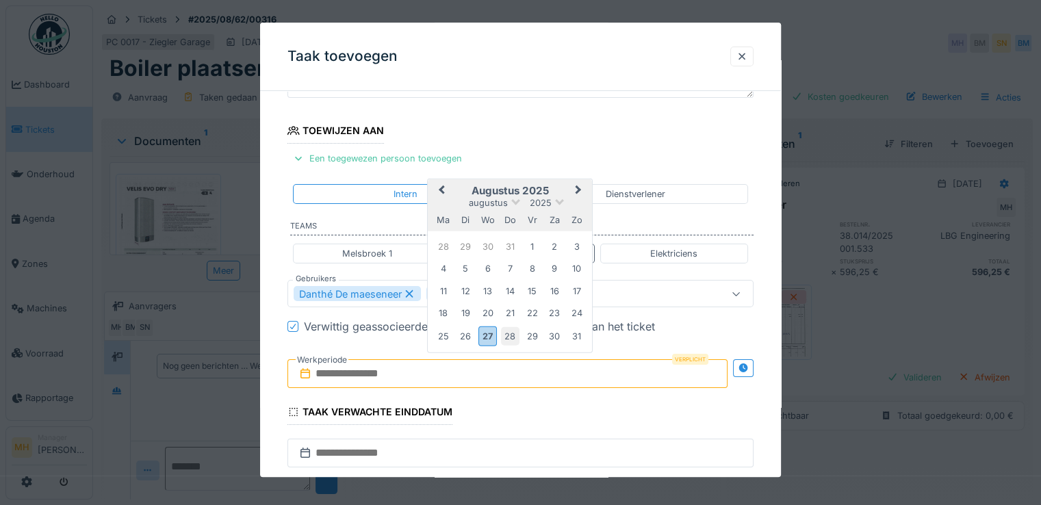
click at [512, 335] on div "28" at bounding box center [510, 336] width 18 height 18
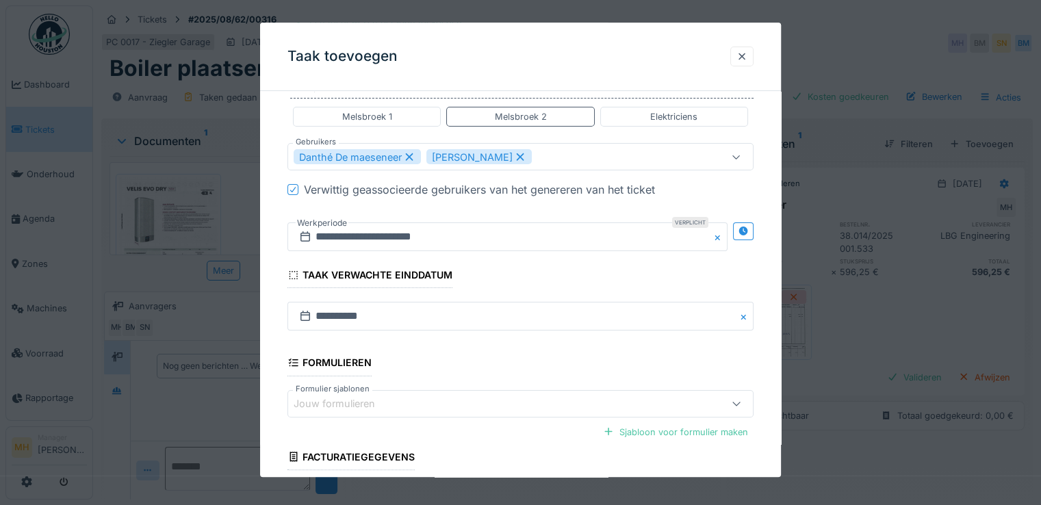
scroll to position [383, 0]
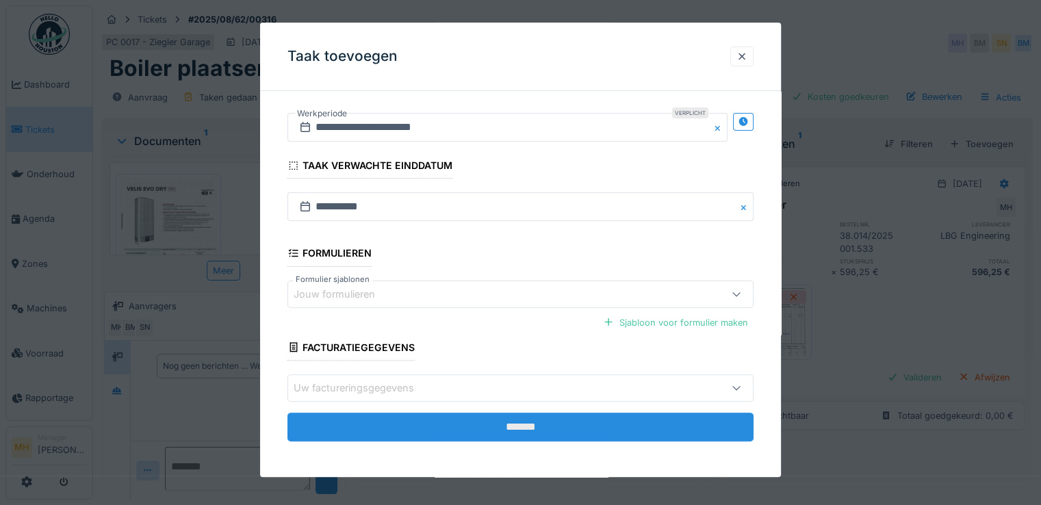
click at [485, 424] on input "*******" at bounding box center [520, 427] width 466 height 29
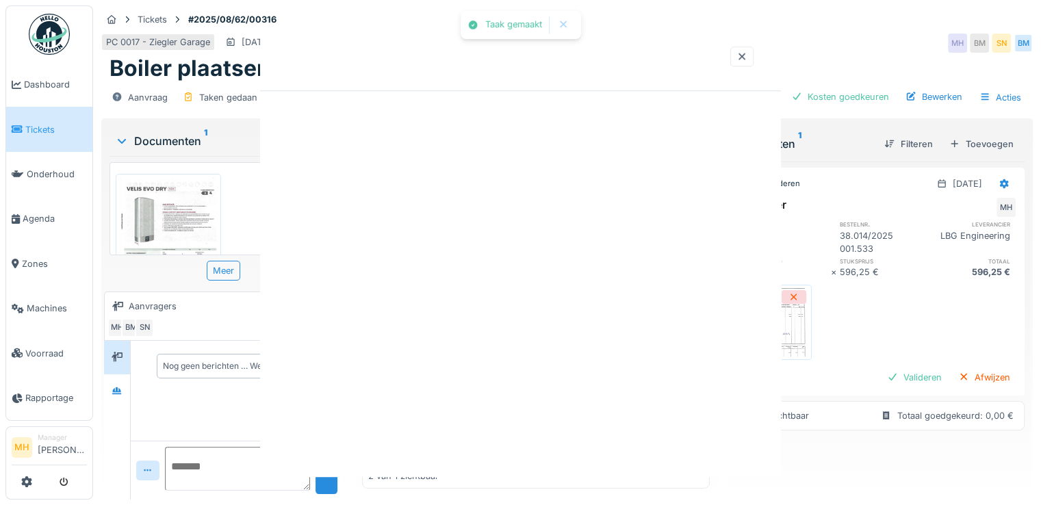
scroll to position [0, 0]
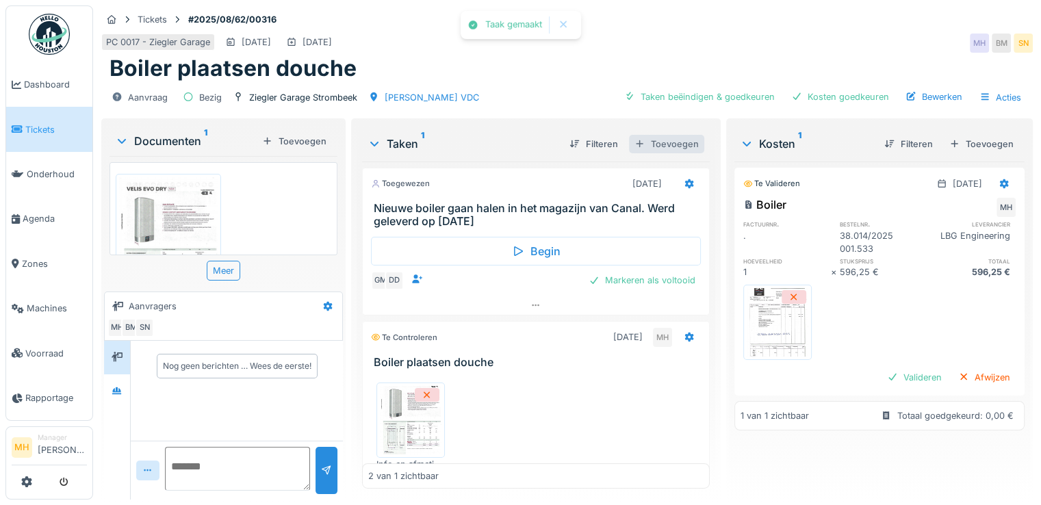
click at [670, 143] on div "Toevoegen" at bounding box center [666, 144] width 75 height 18
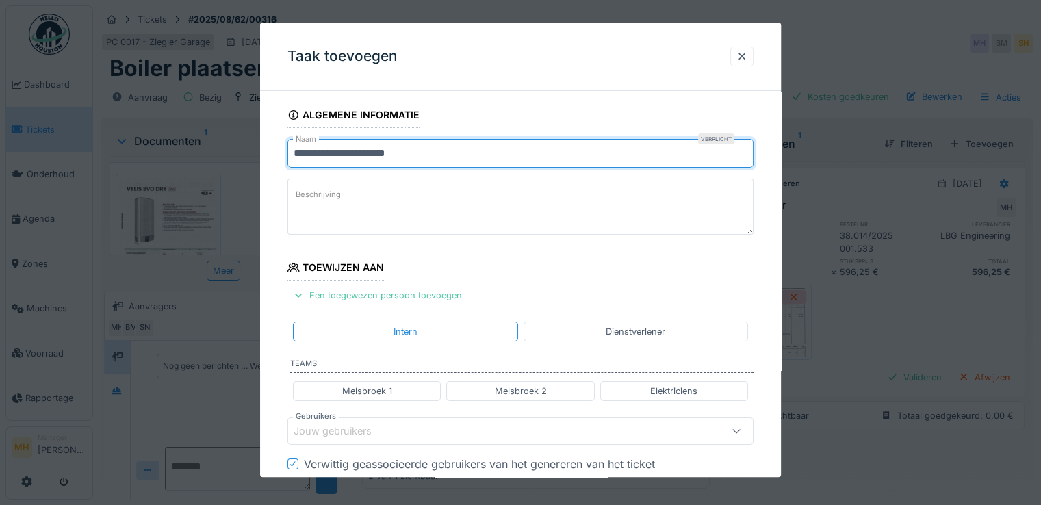
drag, startPoint x: 295, startPoint y: 151, endPoint x: 466, endPoint y: 151, distance: 171.0
click at [466, 151] on input "**********" at bounding box center [520, 153] width 466 height 29
type input "**********"
click at [365, 194] on textarea "Beschrijving" at bounding box center [520, 207] width 466 height 56
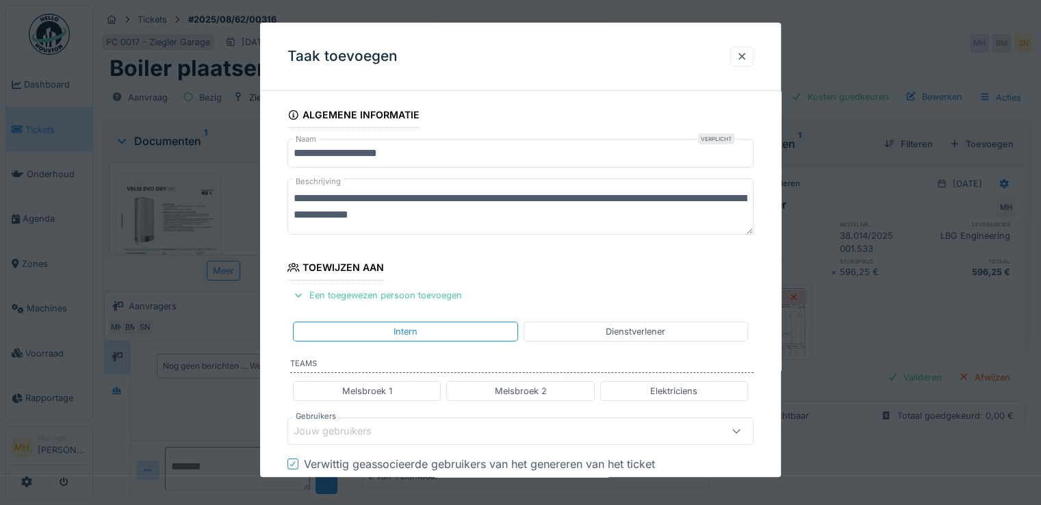
type textarea "**********"
drag, startPoint x: 494, startPoint y: 385, endPoint x: 530, endPoint y: 335, distance: 62.3
click at [493, 385] on div "Melsbroek 2" at bounding box center [520, 391] width 148 height 20
type input "*********"
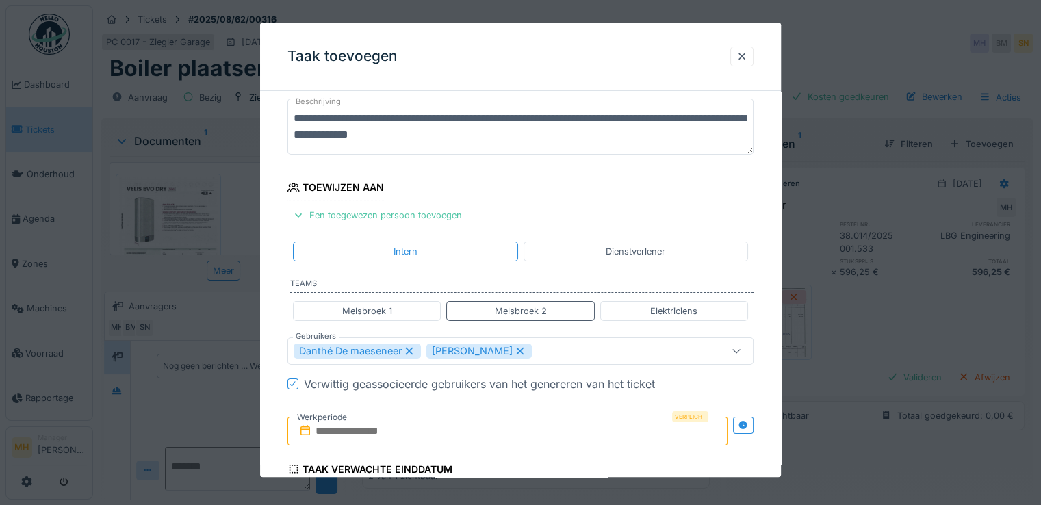
scroll to position [137, 0]
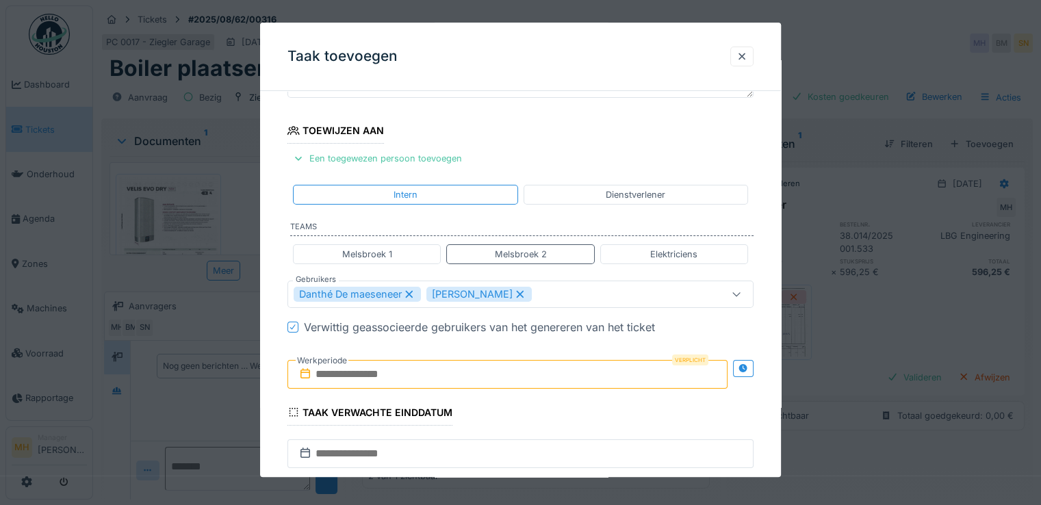
click at [346, 370] on input "text" at bounding box center [507, 374] width 440 height 29
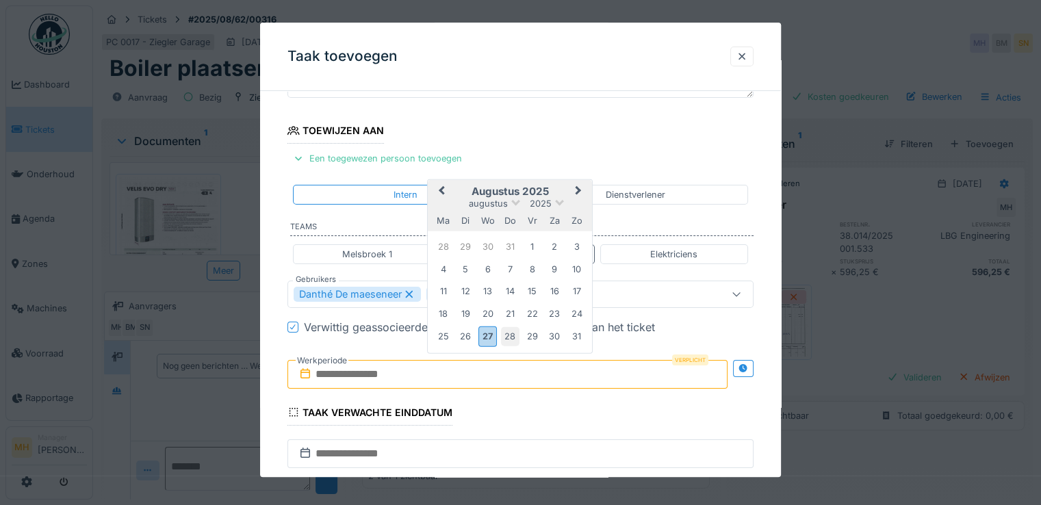
click at [508, 335] on div "28" at bounding box center [510, 336] width 18 height 18
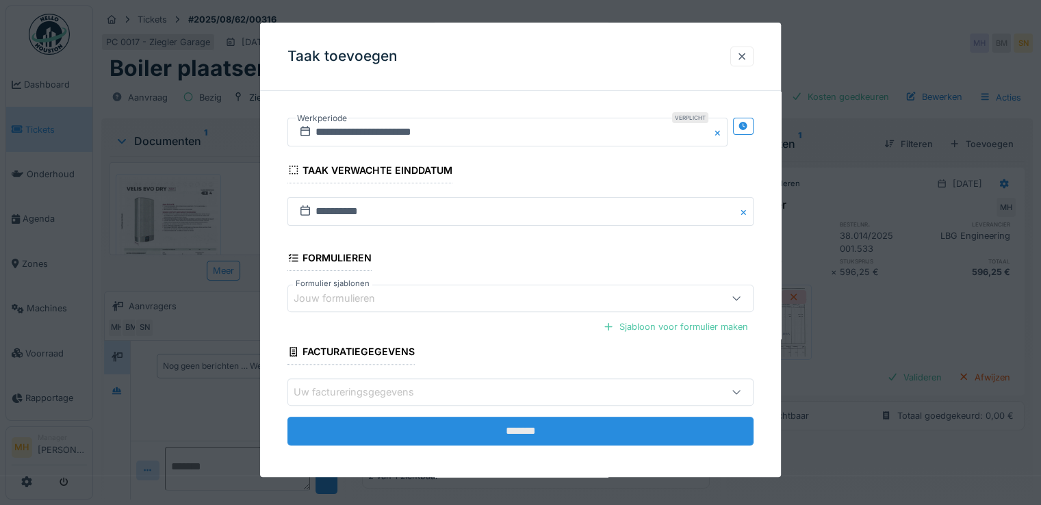
scroll to position [383, 0]
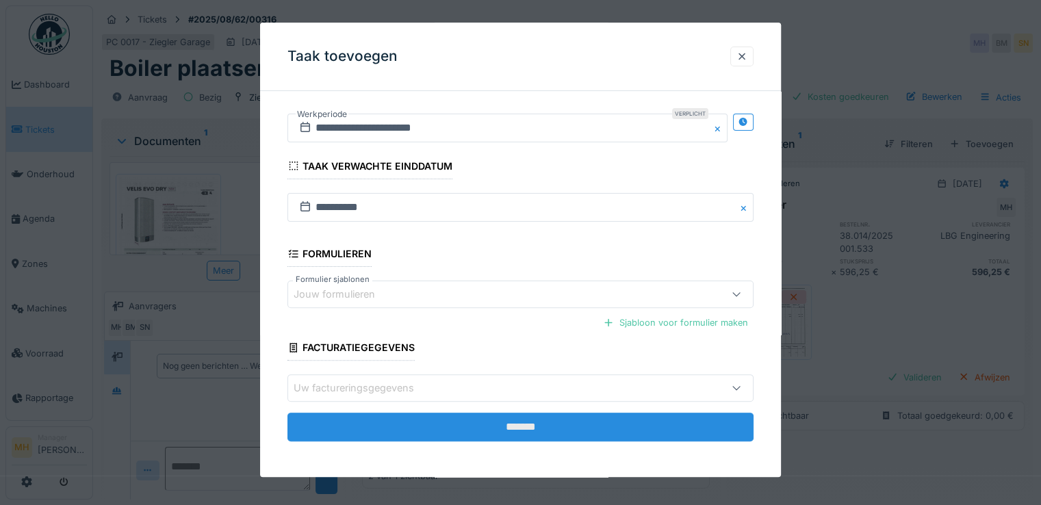
click at [515, 422] on input "*******" at bounding box center [520, 427] width 466 height 29
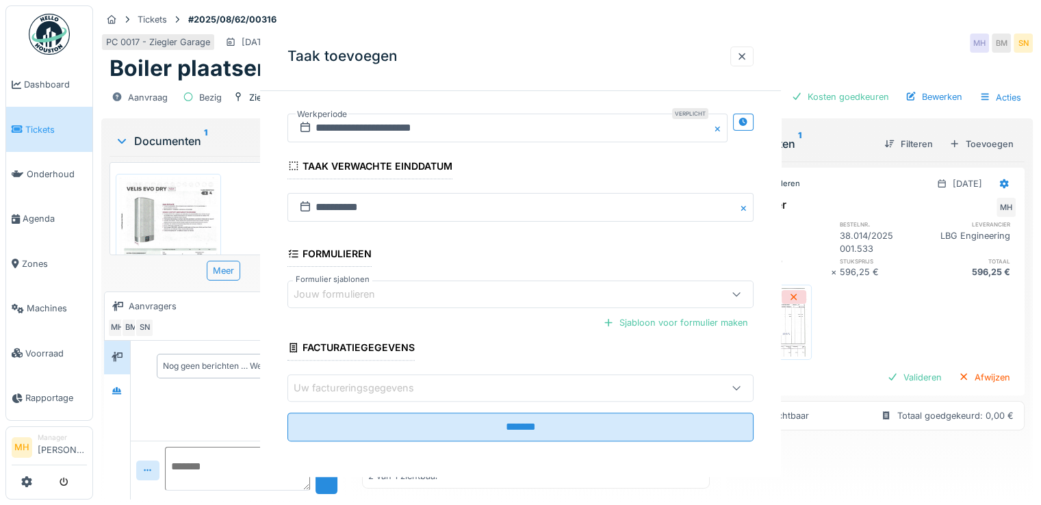
scroll to position [0, 0]
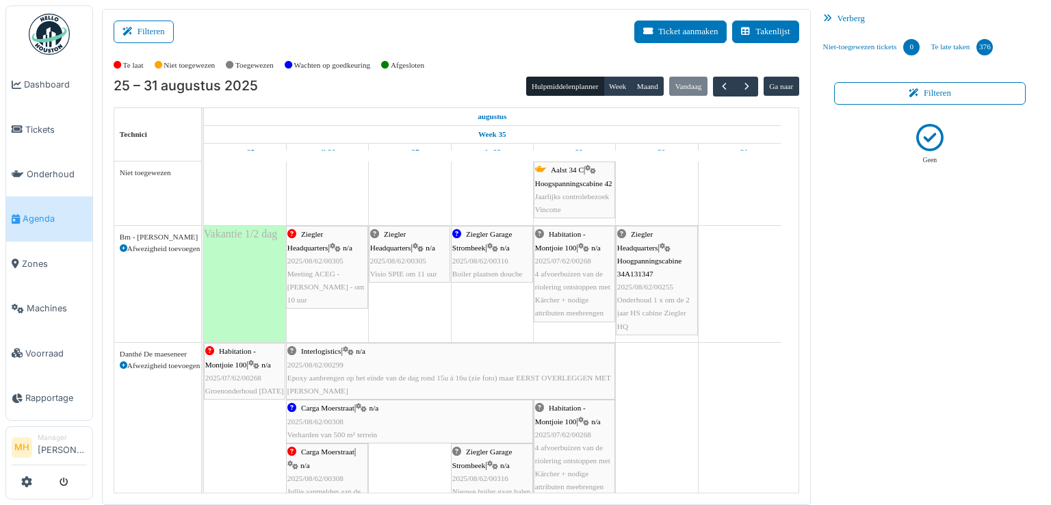
scroll to position [14, 0]
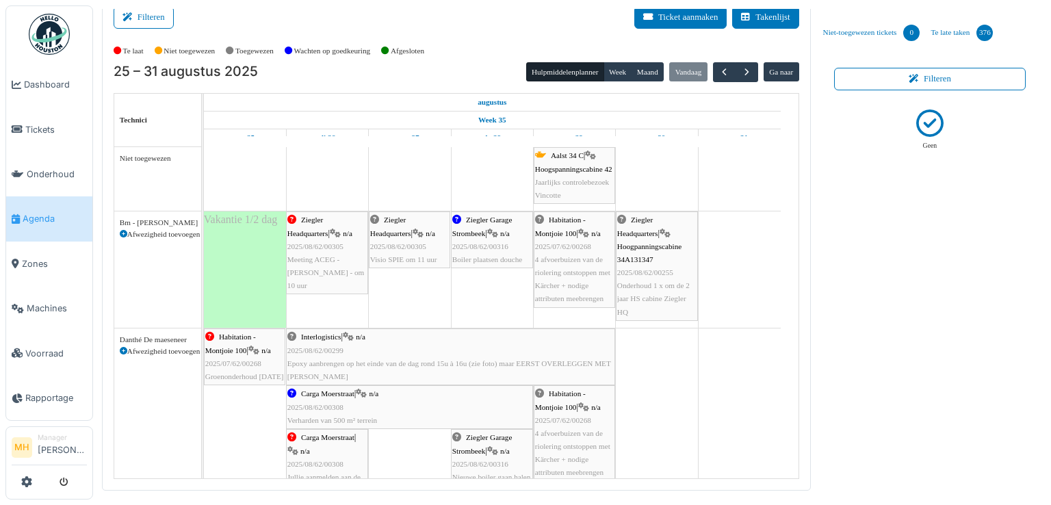
click at [322, 411] on div "Carga Moerstraat | n/a 2025/08/62/00308 Verharden van 500 m² terrein" at bounding box center [409, 407] width 244 height 40
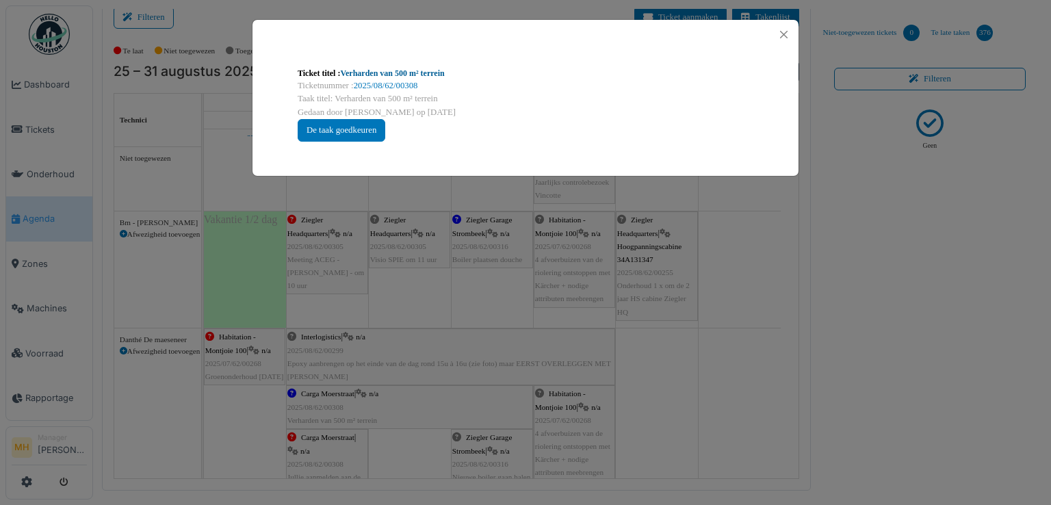
click at [413, 70] on link "Verharden van 500 m² terrein" at bounding box center [392, 73] width 104 height 10
drag, startPoint x: 781, startPoint y: 31, endPoint x: 770, endPoint y: 47, distance: 19.2
click at [780, 32] on button "Close" at bounding box center [783, 34] width 18 height 18
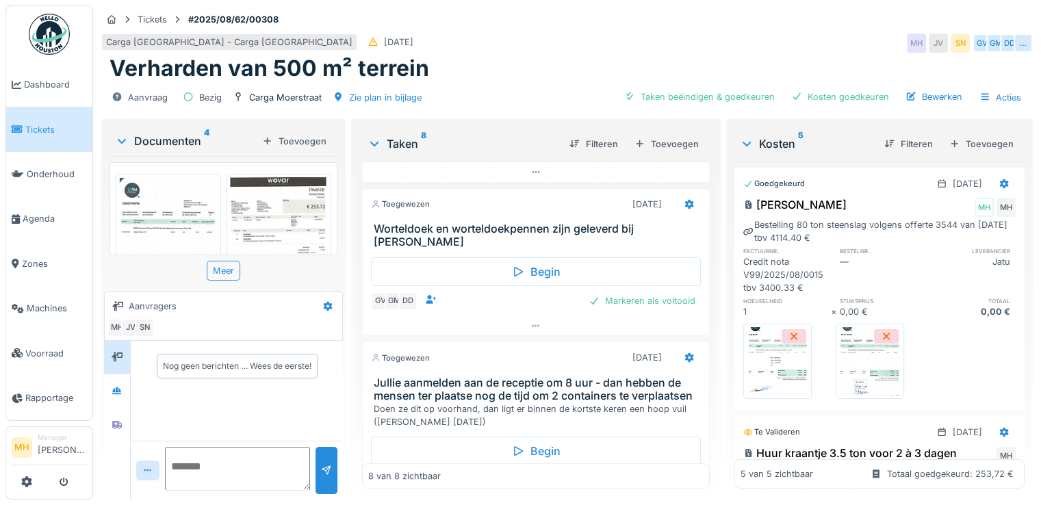
scroll to position [410, 0]
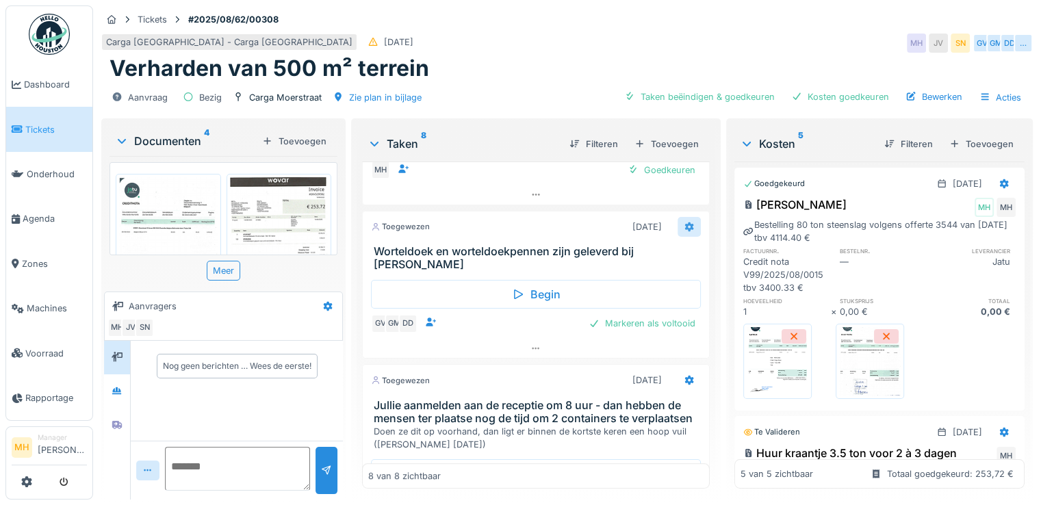
click at [684, 222] on icon at bounding box center [688, 227] width 9 height 10
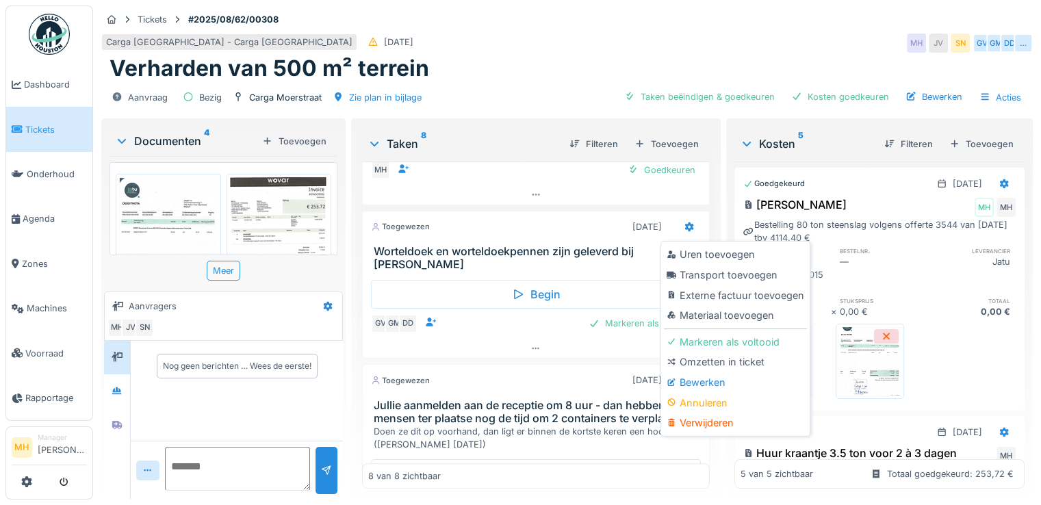
click at [683, 380] on div "Bewerken" at bounding box center [735, 382] width 143 height 21
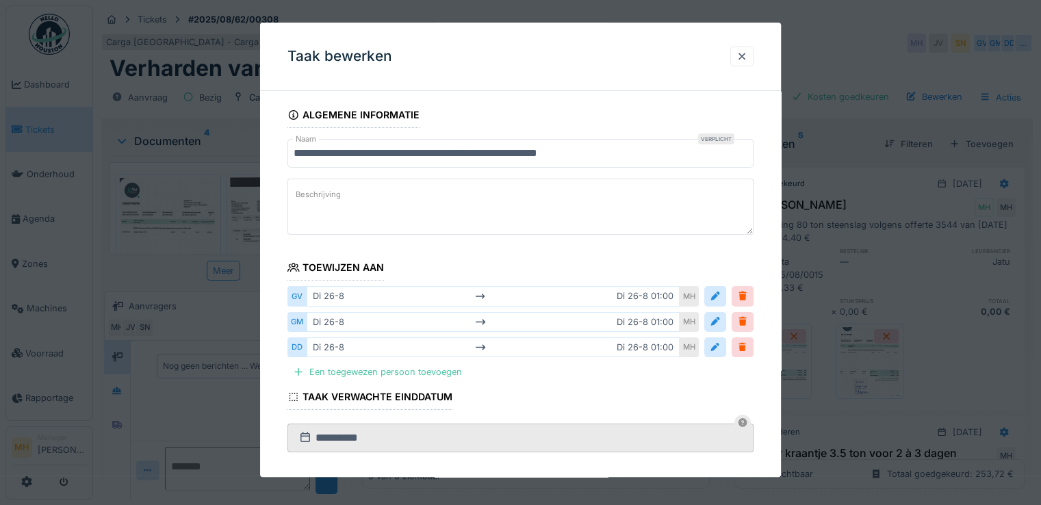
click at [744, 55] on div at bounding box center [741, 56] width 11 height 13
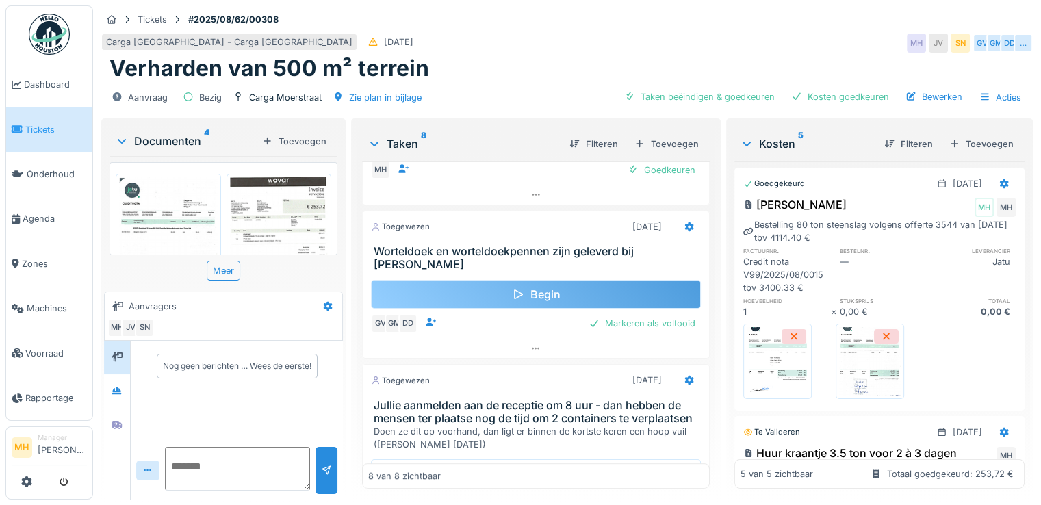
scroll to position [479, 0]
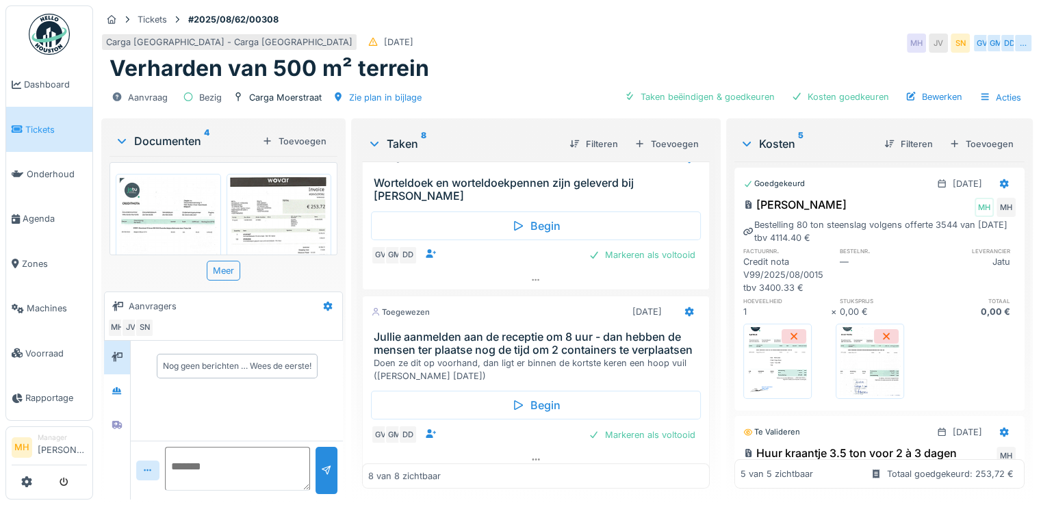
click at [495, 354] on h3 "Jullie aanmelden aan de receptie om 8 uur - dan hebben de mensen ter plaatse no…" at bounding box center [539, 343] width 330 height 26
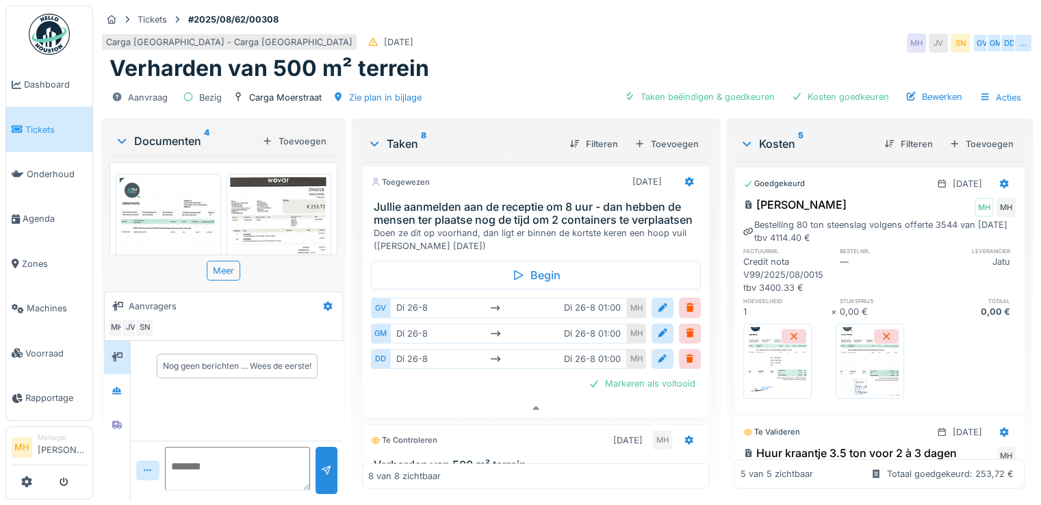
scroll to position [610, 0]
click at [683, 176] on icon at bounding box center [688, 180] width 11 height 9
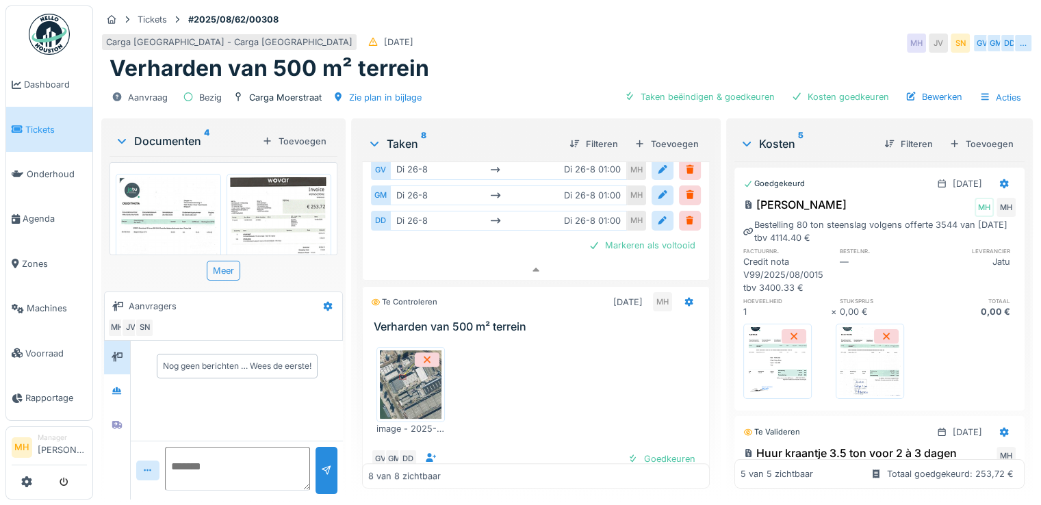
scroll to position [815, 0]
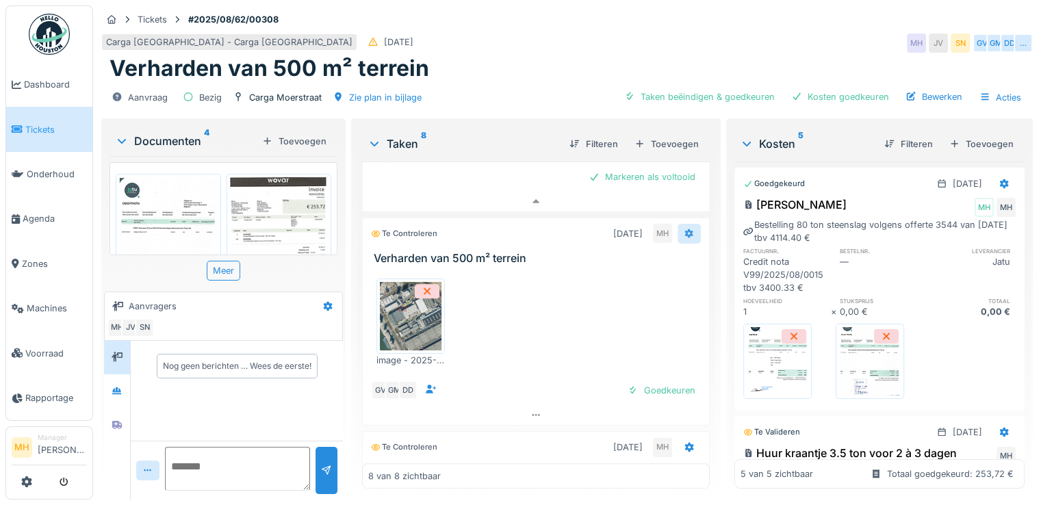
click at [684, 228] on icon at bounding box center [688, 233] width 9 height 10
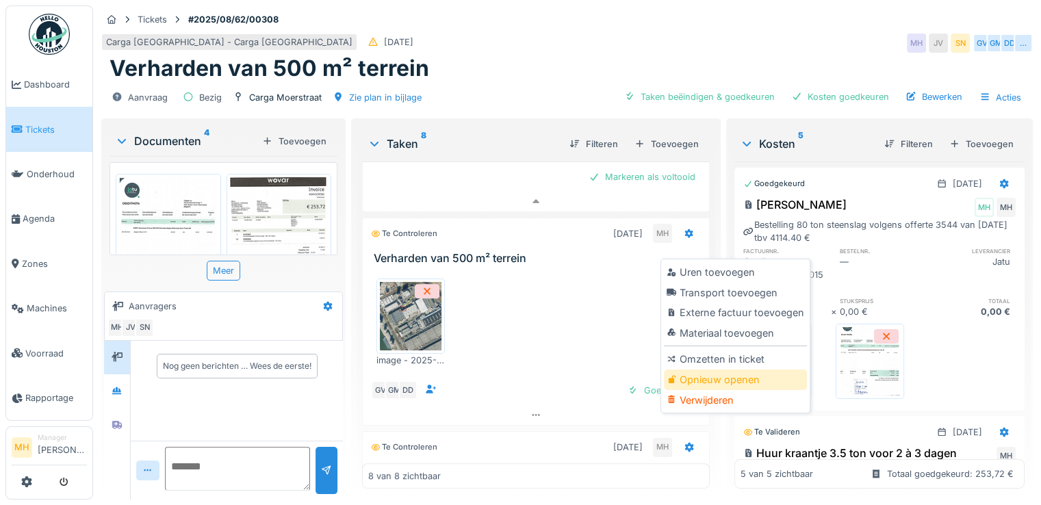
click at [684, 369] on div "Opnieuw openen" at bounding box center [735, 379] width 143 height 21
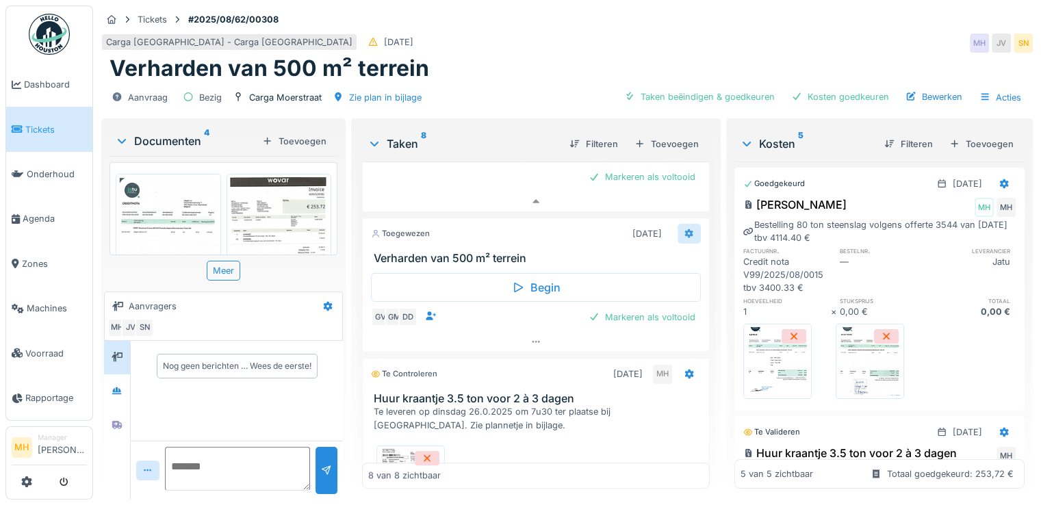
click at [683, 233] on icon at bounding box center [688, 233] width 11 height 9
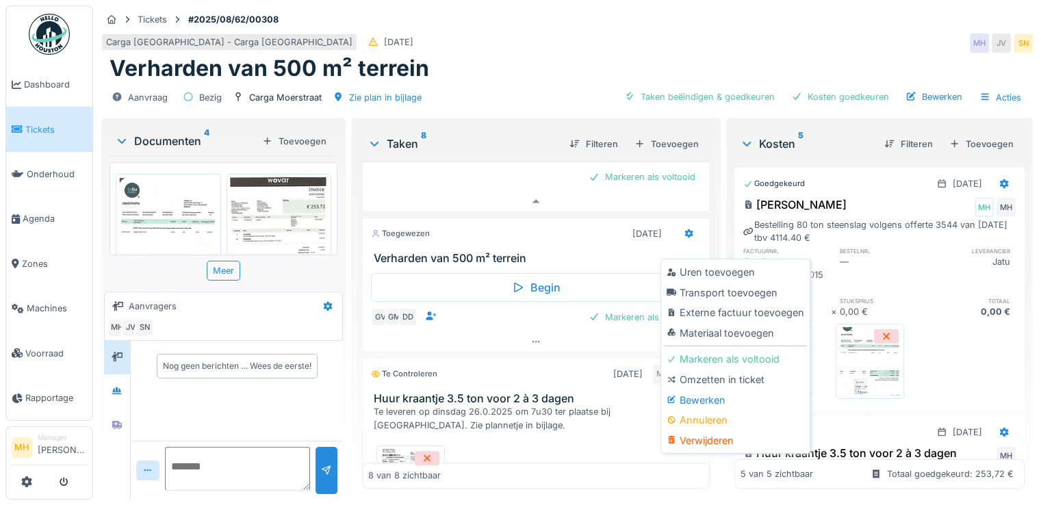
click at [694, 390] on div "Bewerken" at bounding box center [735, 400] width 143 height 21
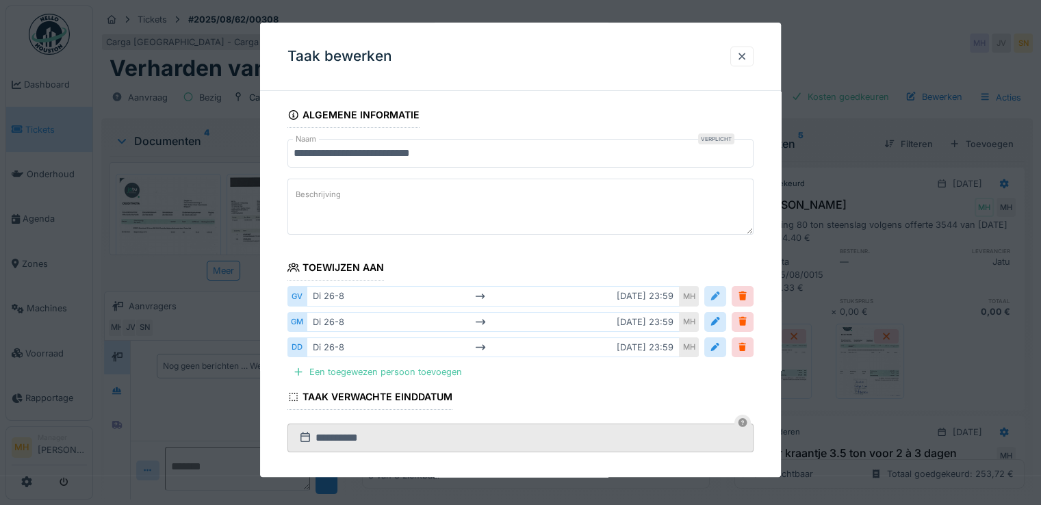
click at [718, 294] on div at bounding box center [714, 296] width 11 height 13
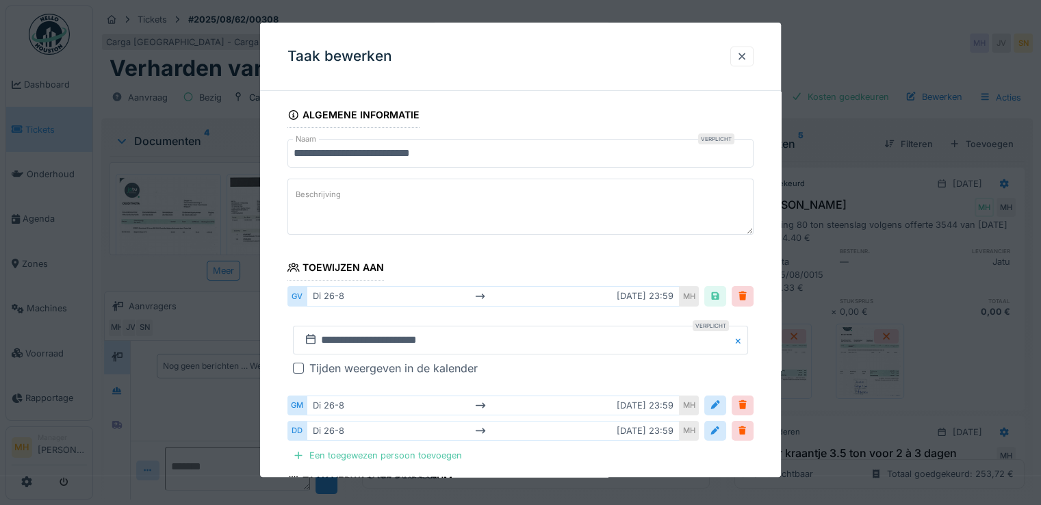
click at [642, 296] on div "di 26-8 do 28-8 23:59" at bounding box center [492, 297] width 373 height 20
click at [441, 334] on input "**********" at bounding box center [520, 340] width 455 height 29
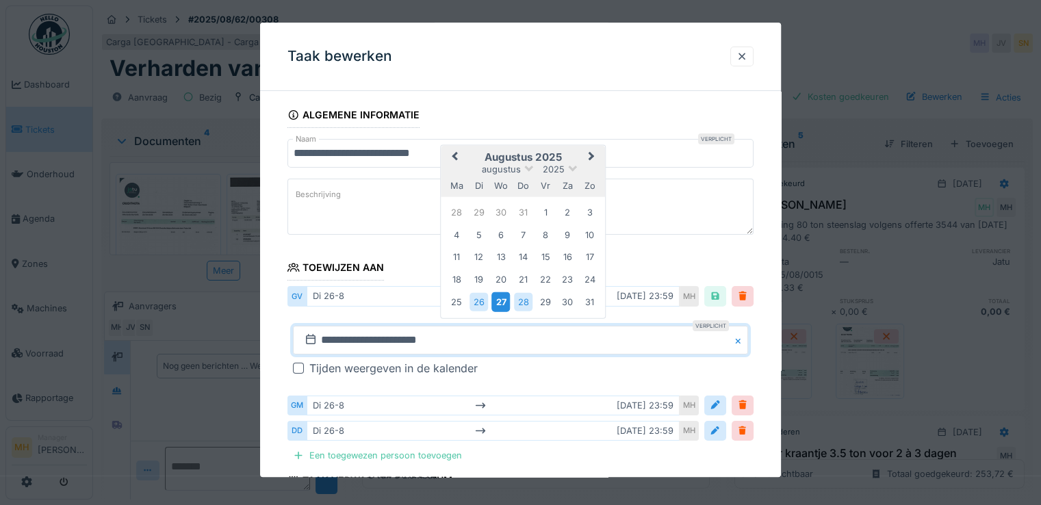
click at [504, 295] on div "27" at bounding box center [500, 302] width 18 height 20
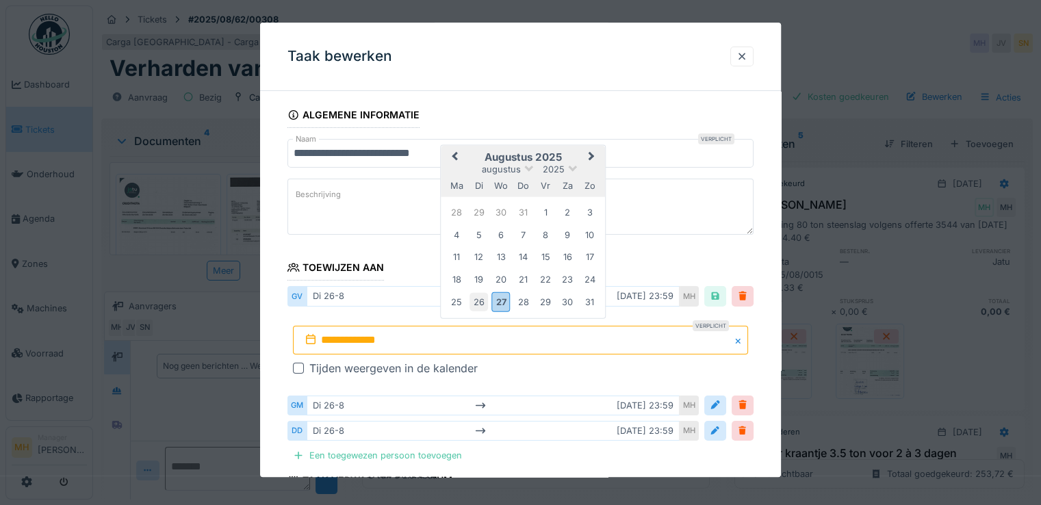
click at [475, 298] on div "26" at bounding box center [478, 302] width 18 height 18
click at [495, 302] on div "27" at bounding box center [500, 302] width 18 height 20
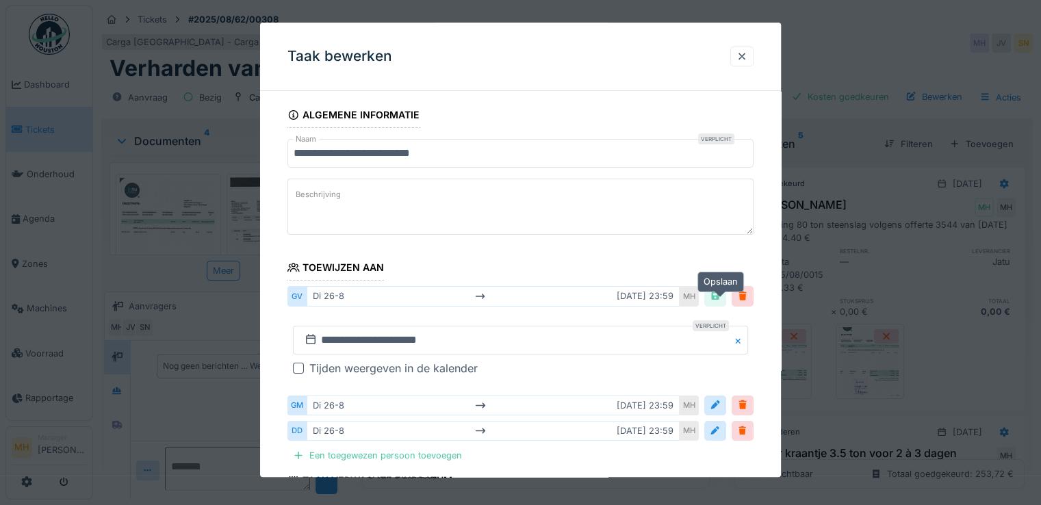
click at [720, 293] on div at bounding box center [714, 296] width 11 height 13
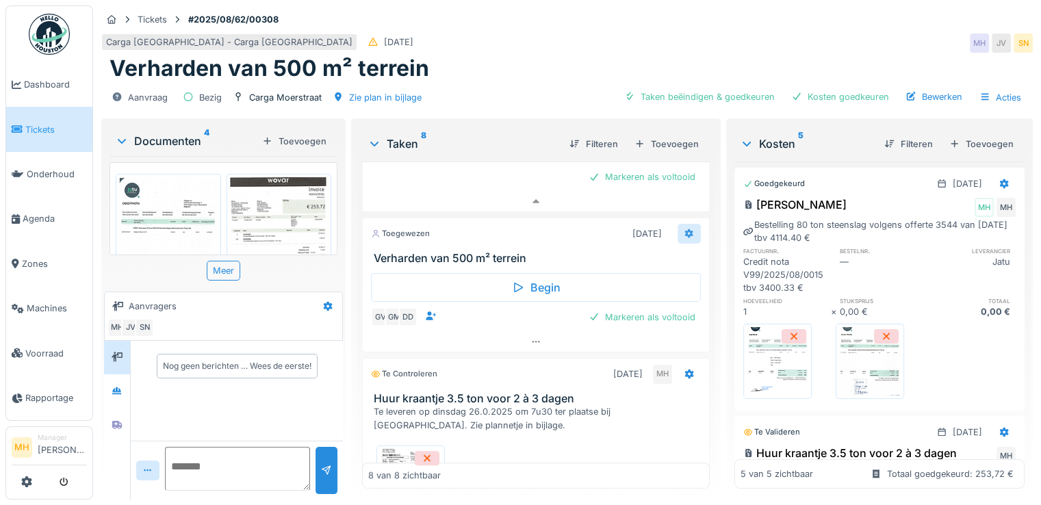
click at [683, 231] on icon at bounding box center [688, 233] width 11 height 9
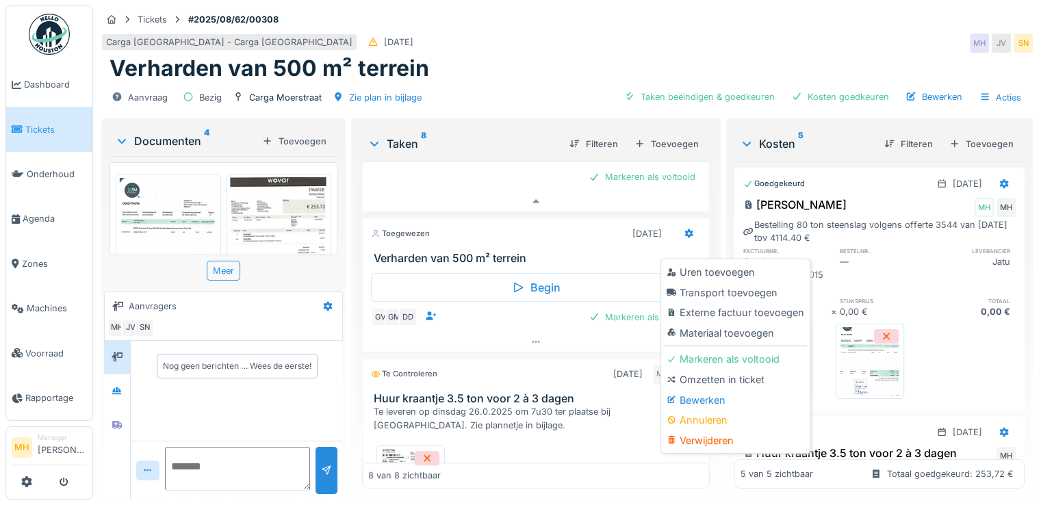
click at [685, 390] on div "Bewerken" at bounding box center [735, 400] width 143 height 21
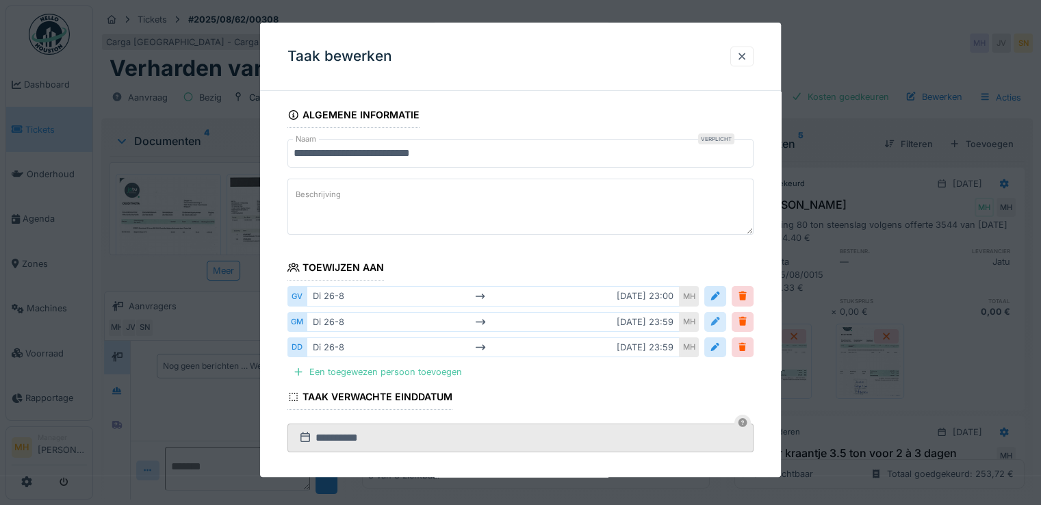
click at [719, 323] on div at bounding box center [714, 321] width 11 height 13
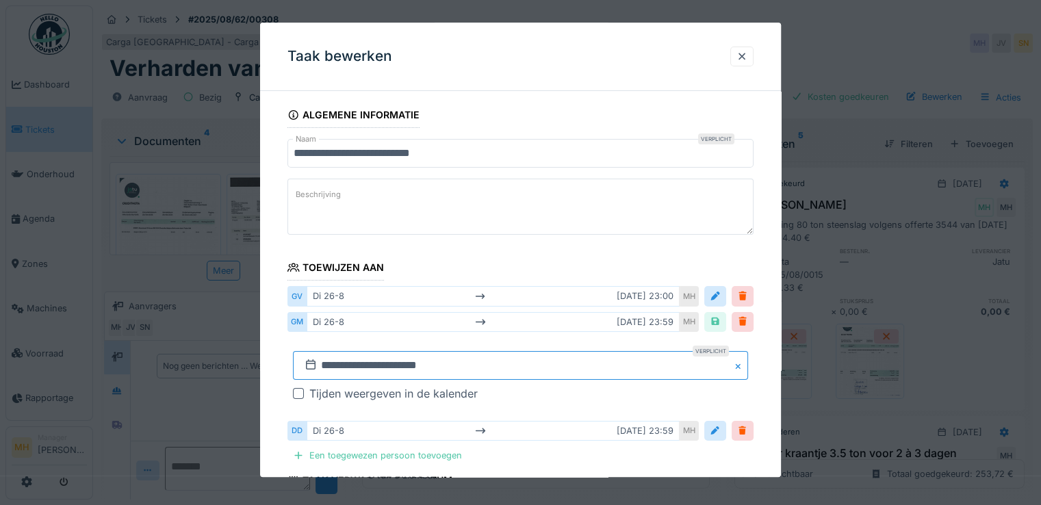
click at [350, 360] on input "**********" at bounding box center [520, 365] width 455 height 29
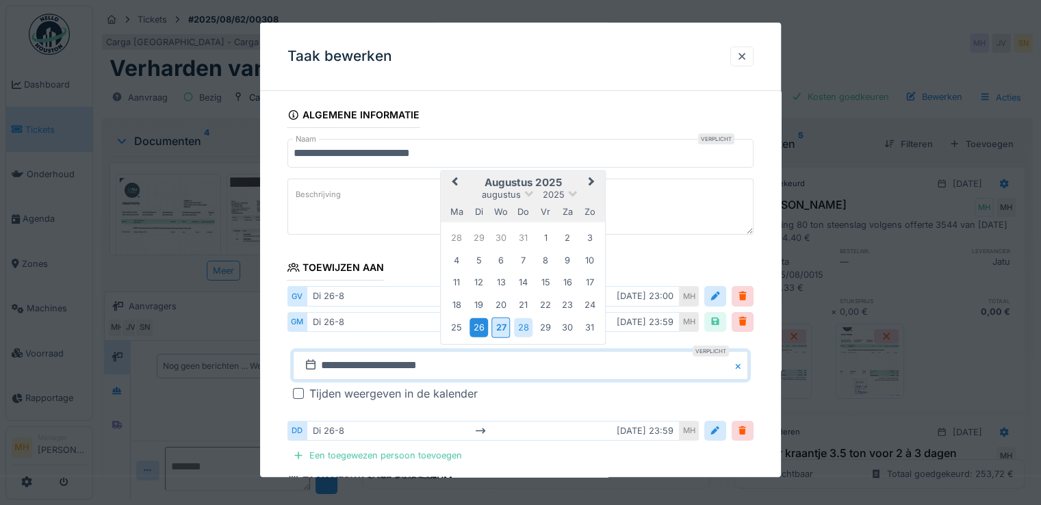
click at [482, 327] on div "26" at bounding box center [478, 327] width 18 height 18
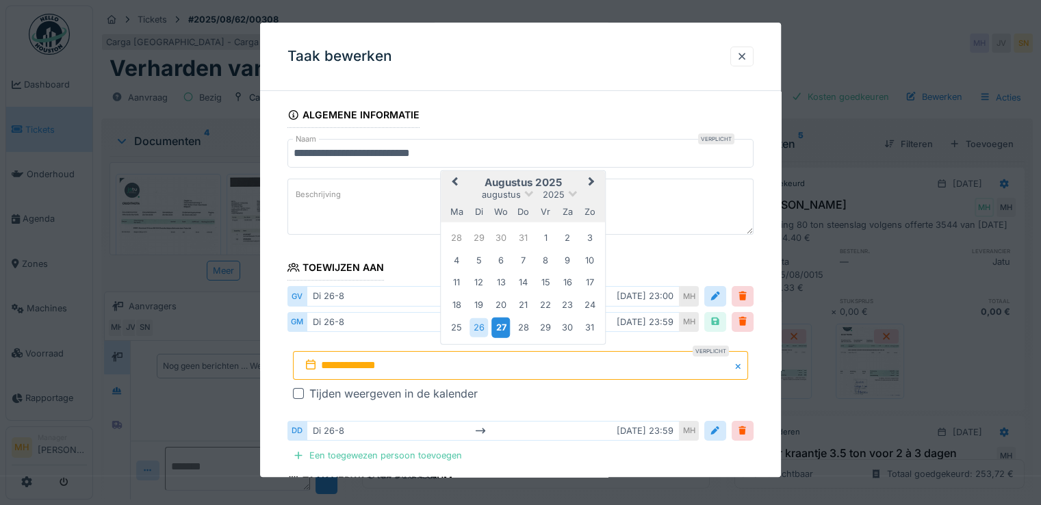
click at [499, 321] on div "27" at bounding box center [500, 327] width 18 height 20
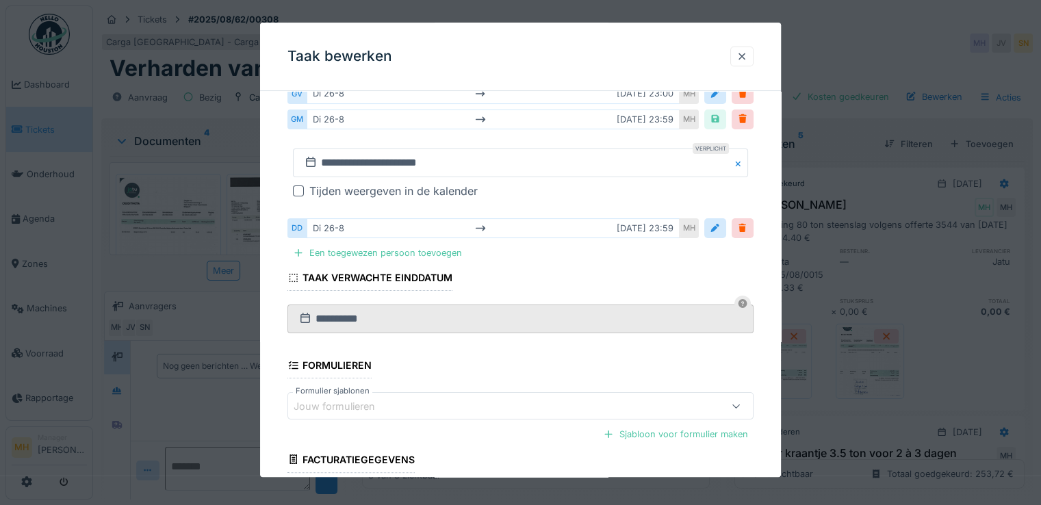
scroll to position [205, 0]
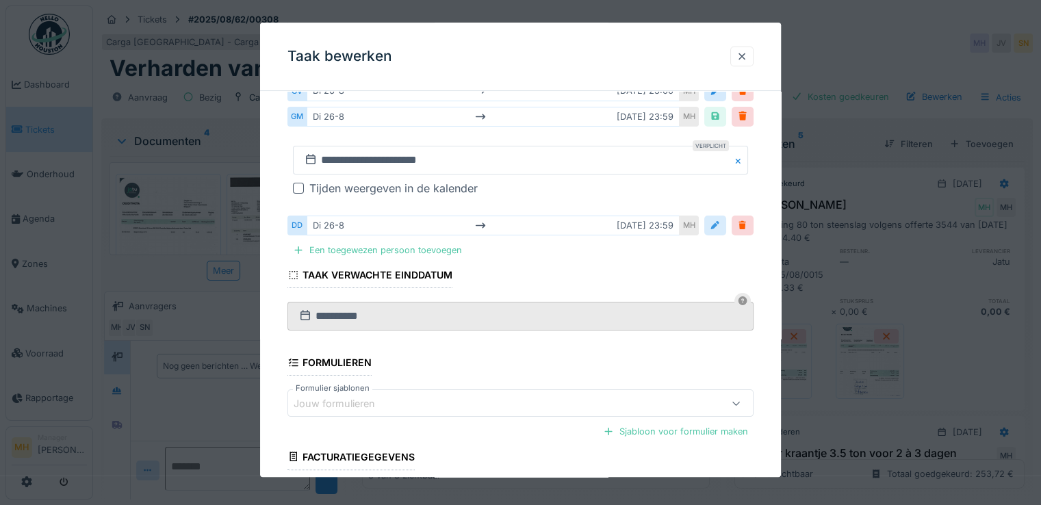
click at [720, 225] on div at bounding box center [714, 225] width 11 height 13
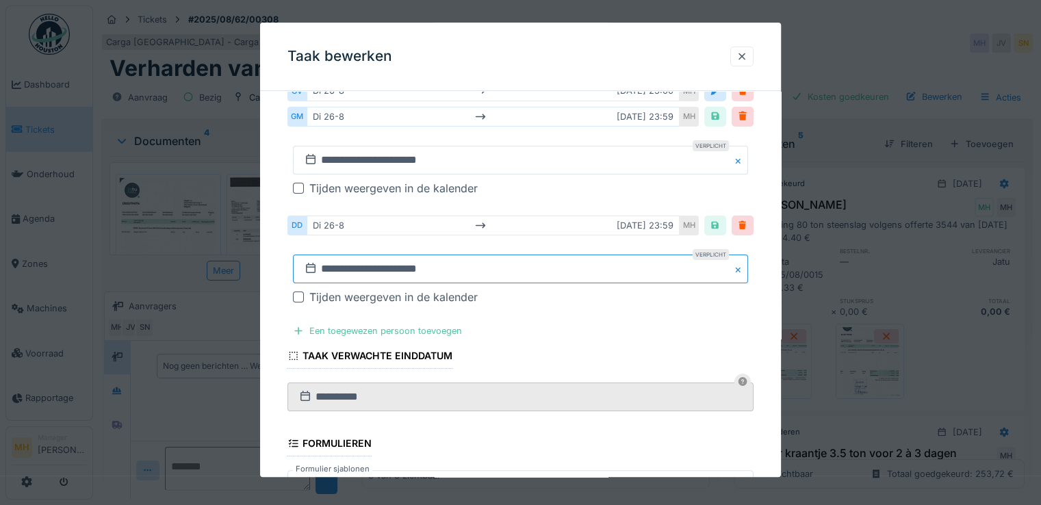
click at [335, 261] on input "**********" at bounding box center [520, 268] width 455 height 29
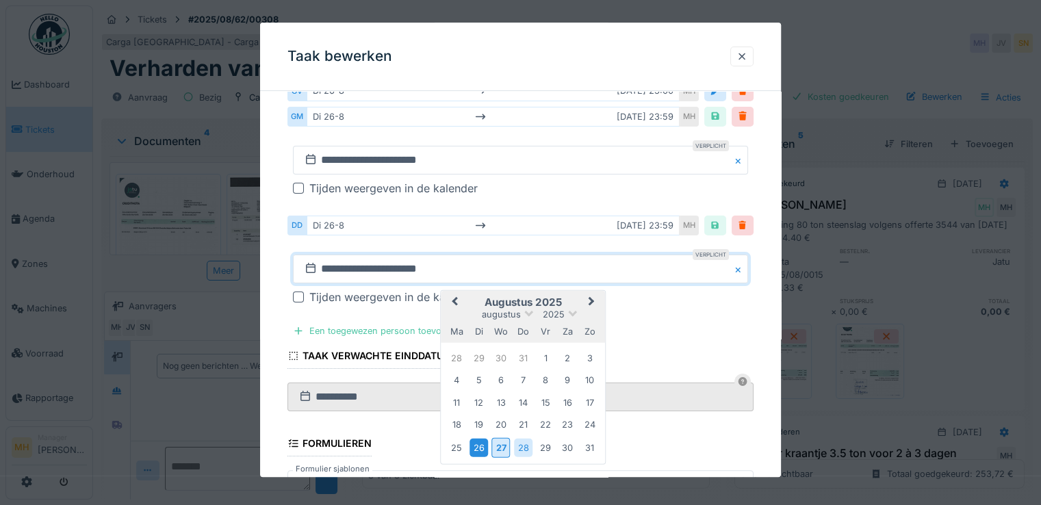
click at [478, 441] on div "26" at bounding box center [478, 447] width 18 height 18
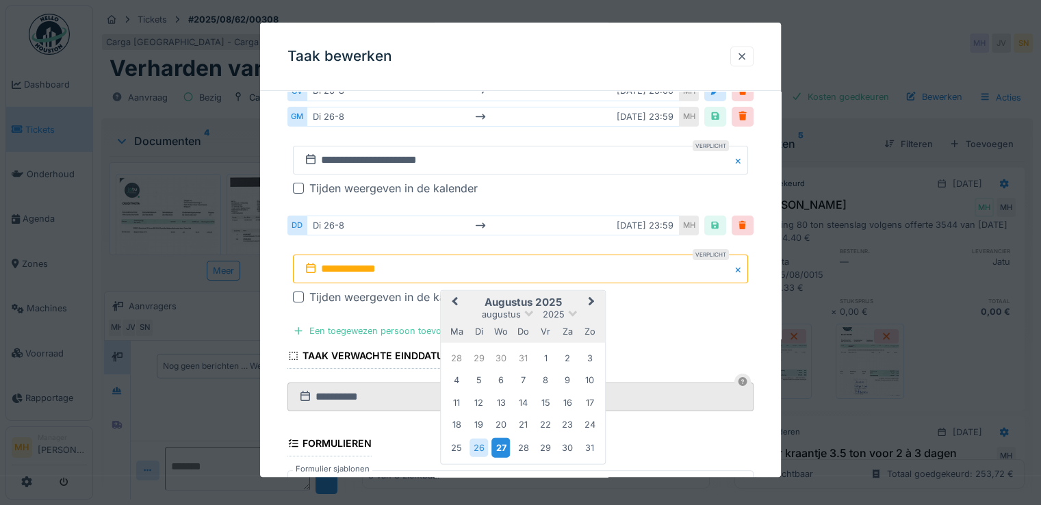
click at [493, 441] on div "27" at bounding box center [500, 447] width 18 height 20
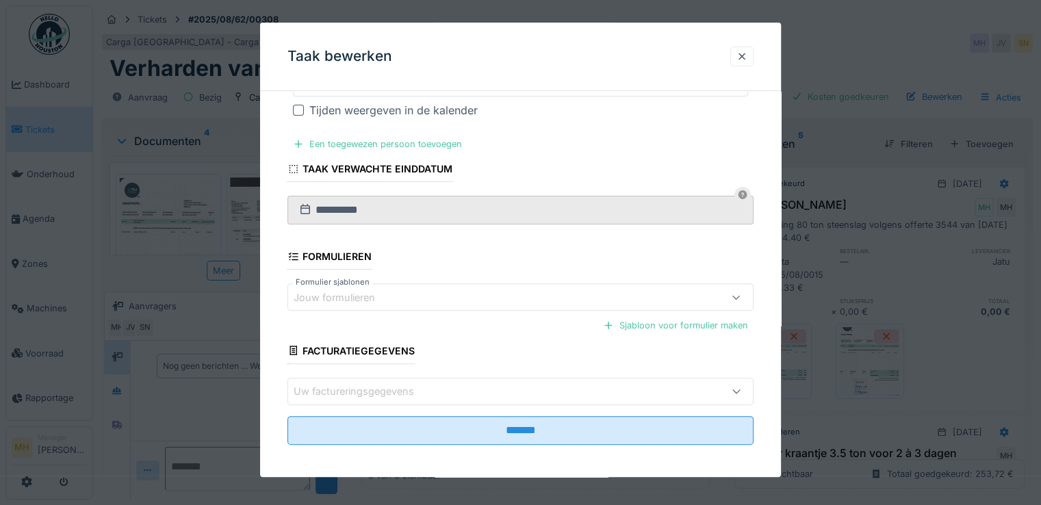
scroll to position [394, 0]
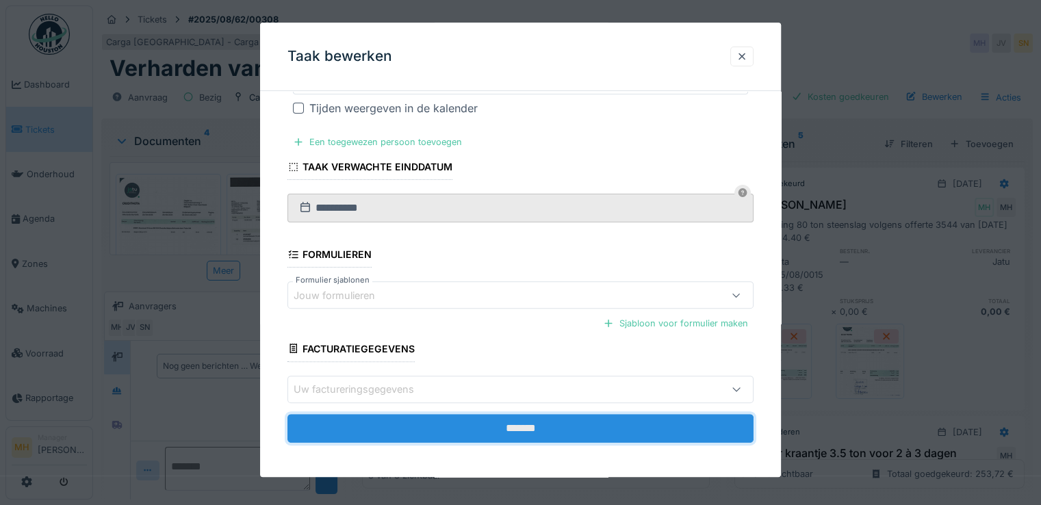
click at [551, 419] on input "*******" at bounding box center [520, 428] width 466 height 29
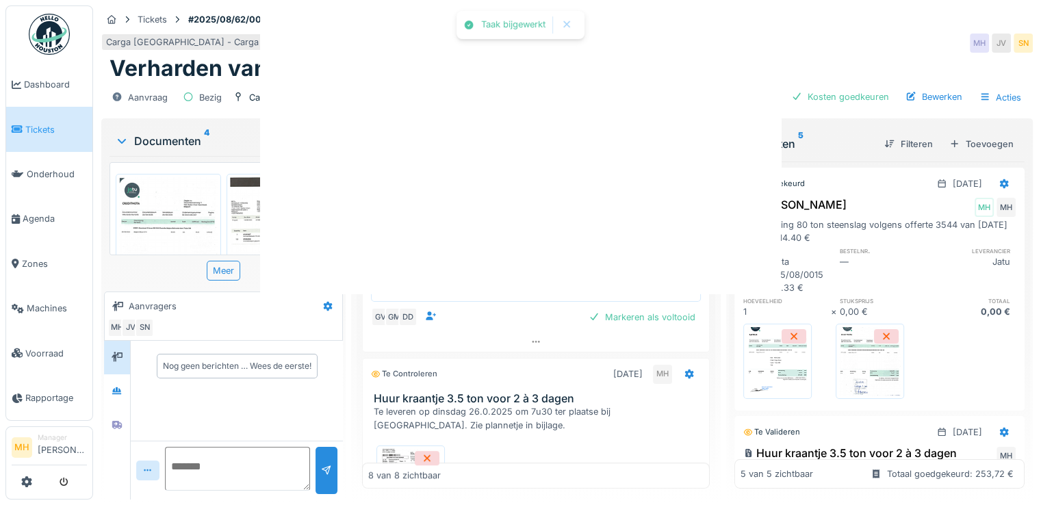
scroll to position [0, 0]
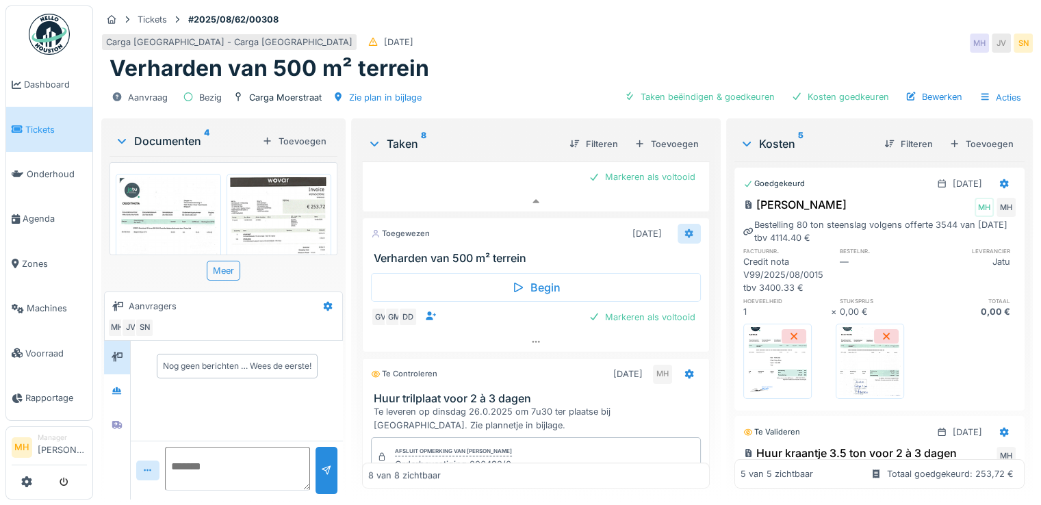
click at [683, 229] on icon at bounding box center [688, 233] width 11 height 9
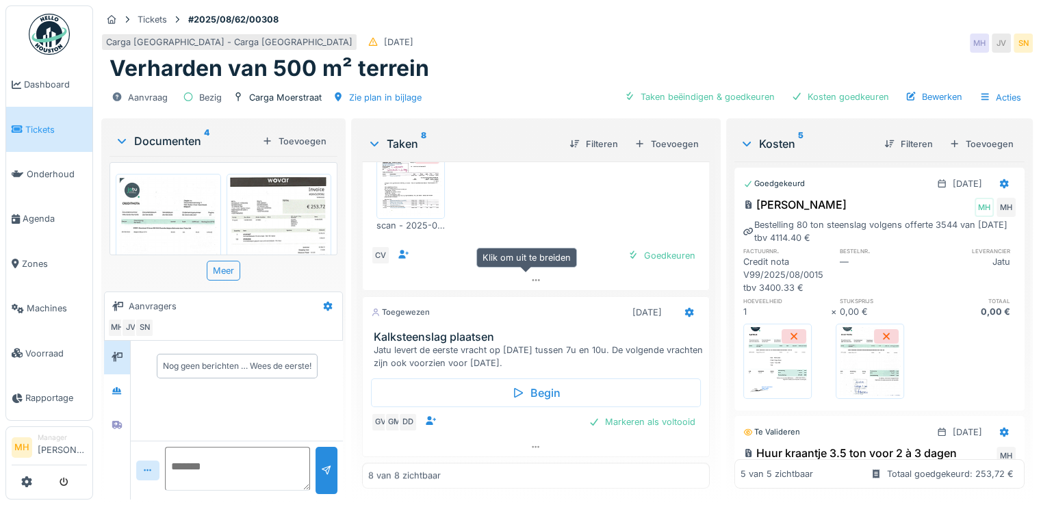
scroll to position [10, 0]
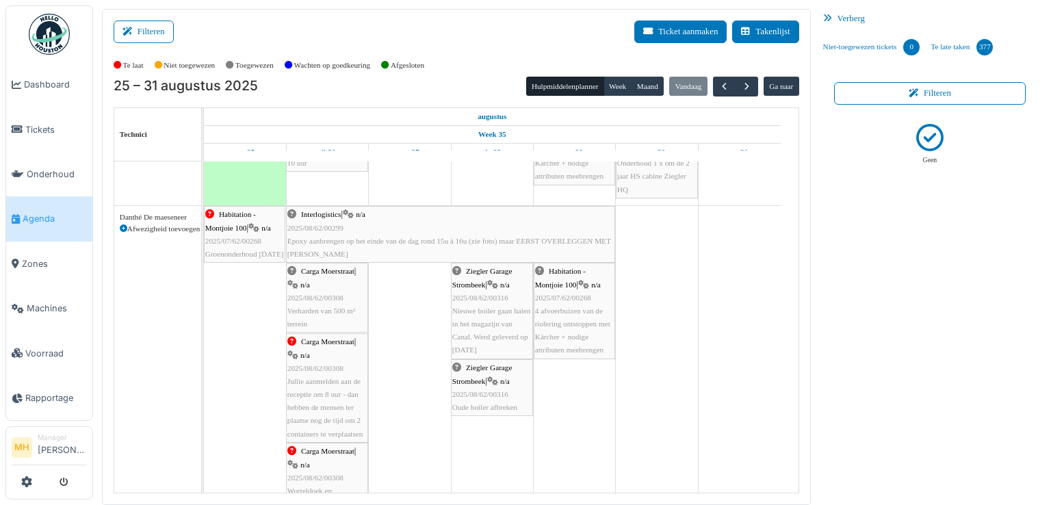
scroll to position [205, 0]
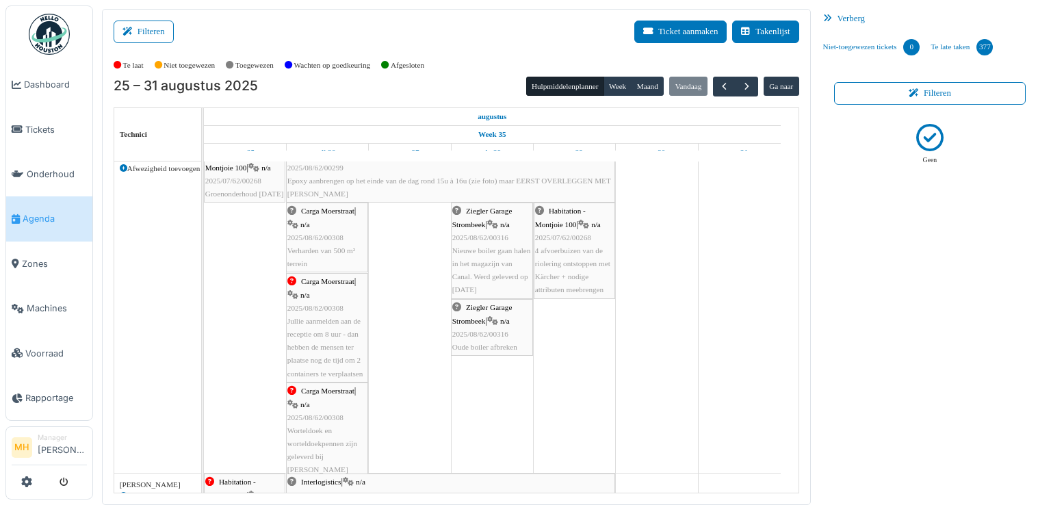
scroll to position [205, 0]
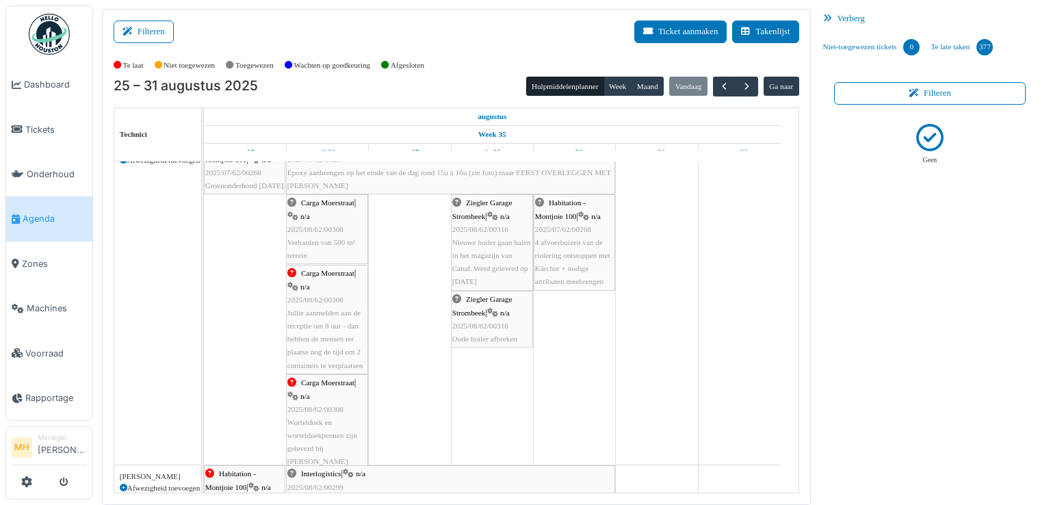
click at [323, 229] on span "2025/08/62/00308" at bounding box center [315, 229] width 56 height 8
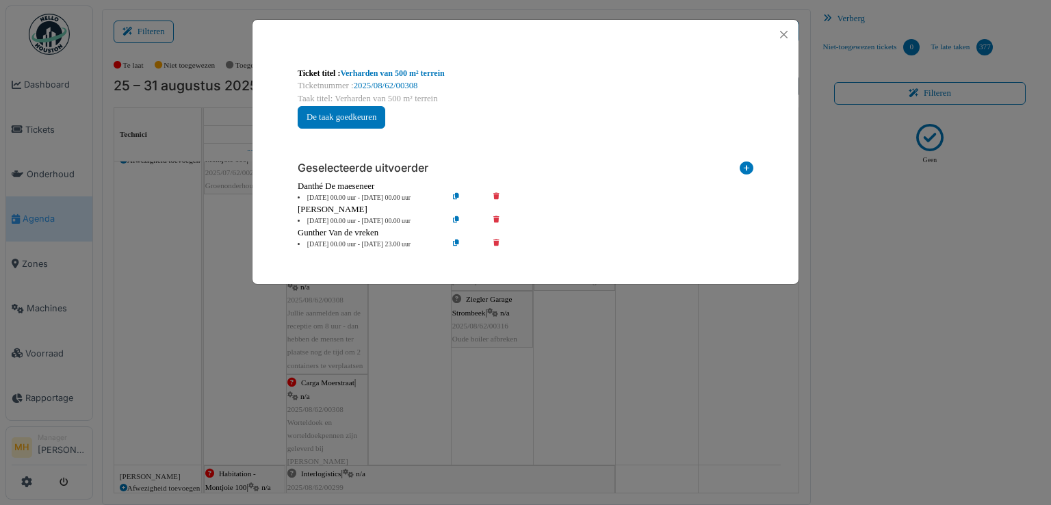
click at [454, 195] on icon at bounding box center [466, 198] width 39 height 10
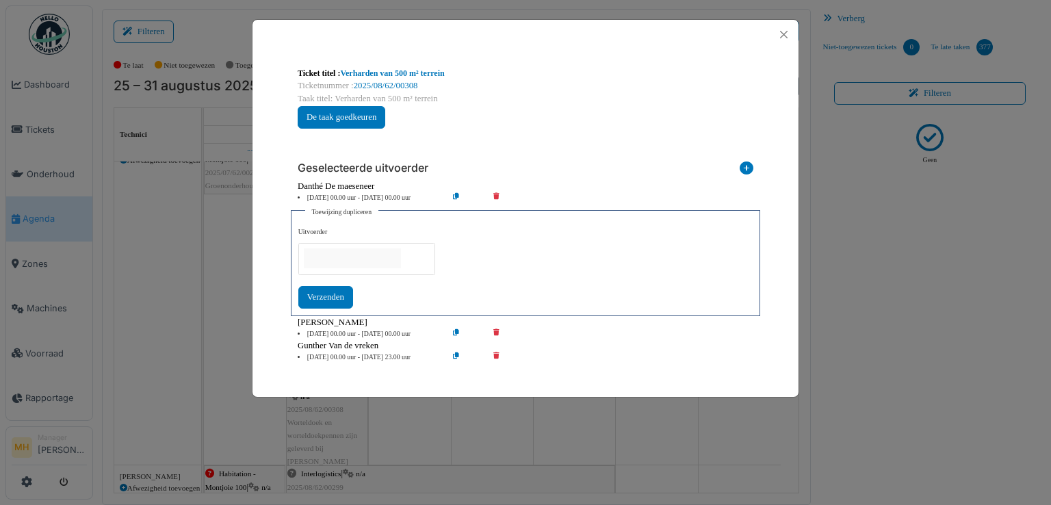
click at [494, 148] on div "Geselecteerde uitvoerder Interne technicus Externe leverancier Managers en tech…" at bounding box center [526, 257] width 478 height 234
click at [328, 196] on li "26 Aug 00.00 uur - 27 Aug 00.00 uur" at bounding box center [369, 198] width 157 height 10
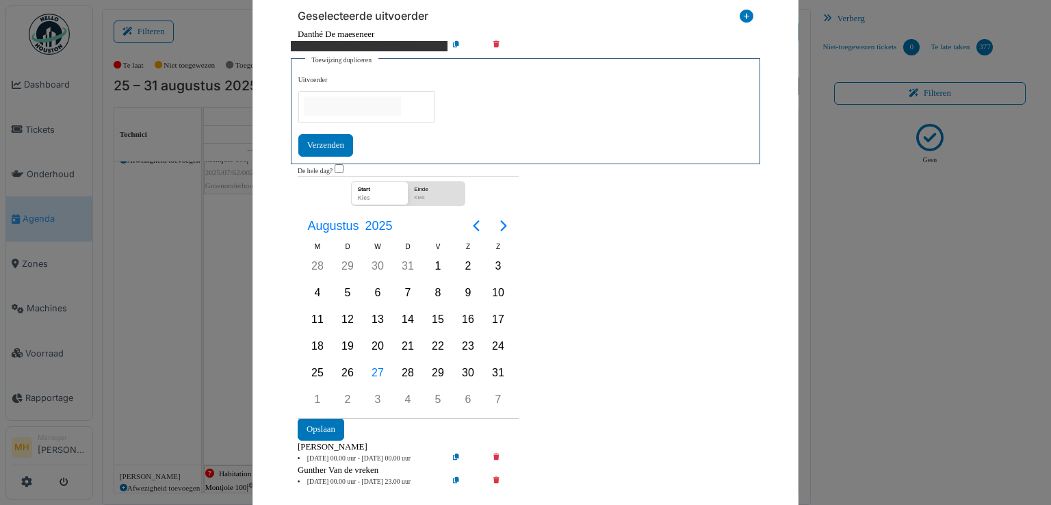
scroll to position [181, 0]
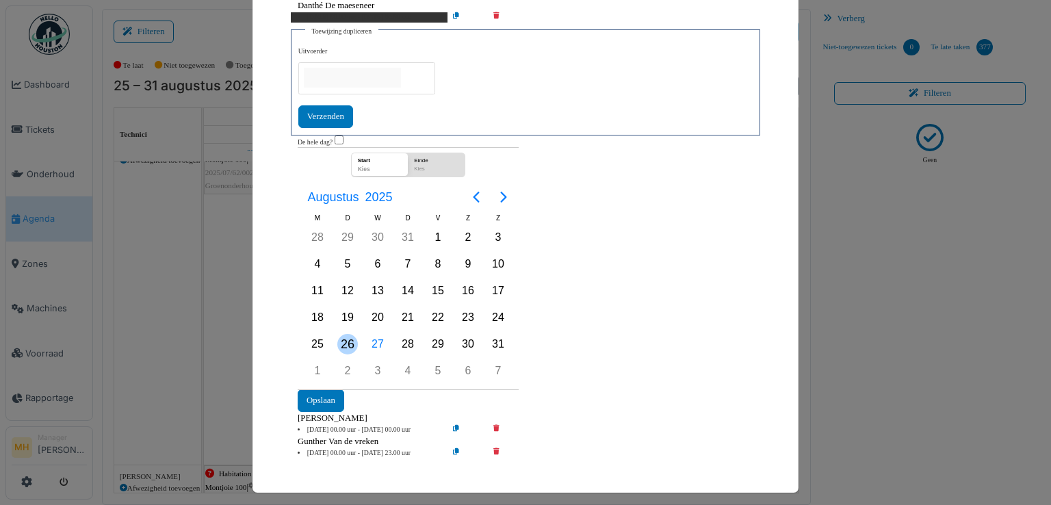
click at [341, 335] on div "26" at bounding box center [347, 344] width 21 height 21
click at [367, 335] on div "27" at bounding box center [377, 344] width 21 height 21
click at [307, 389] on button "Opslaan" at bounding box center [321, 400] width 47 height 23
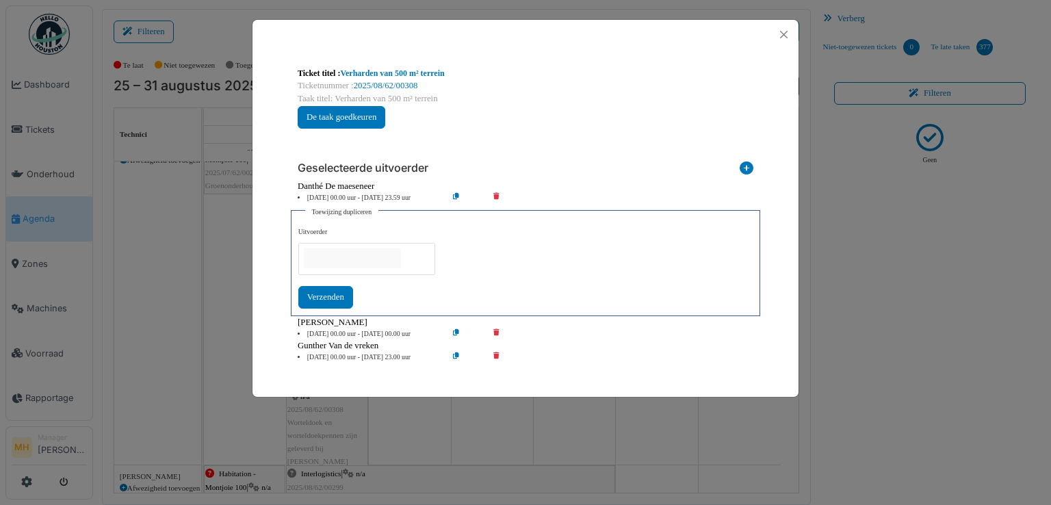
click at [324, 329] on li "26 Aug 00.00 uur - 27 Aug 00.00 uur" at bounding box center [369, 334] width 157 height 10
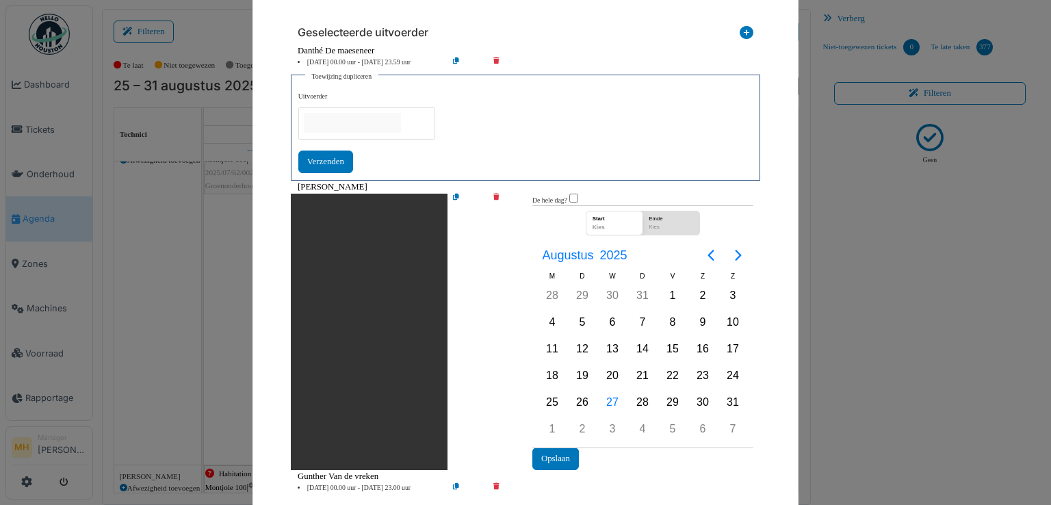
scroll to position [137, 0]
click at [572, 395] on div "26" at bounding box center [582, 401] width 21 height 21
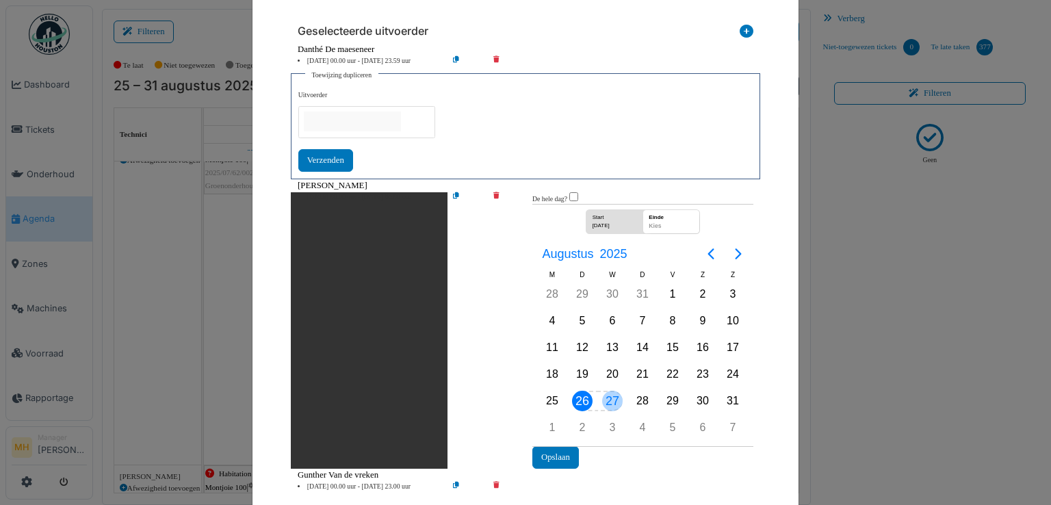
click at [606, 394] on div "27" at bounding box center [612, 401] width 21 height 21
click at [542, 449] on button "Opslaan" at bounding box center [555, 457] width 47 height 23
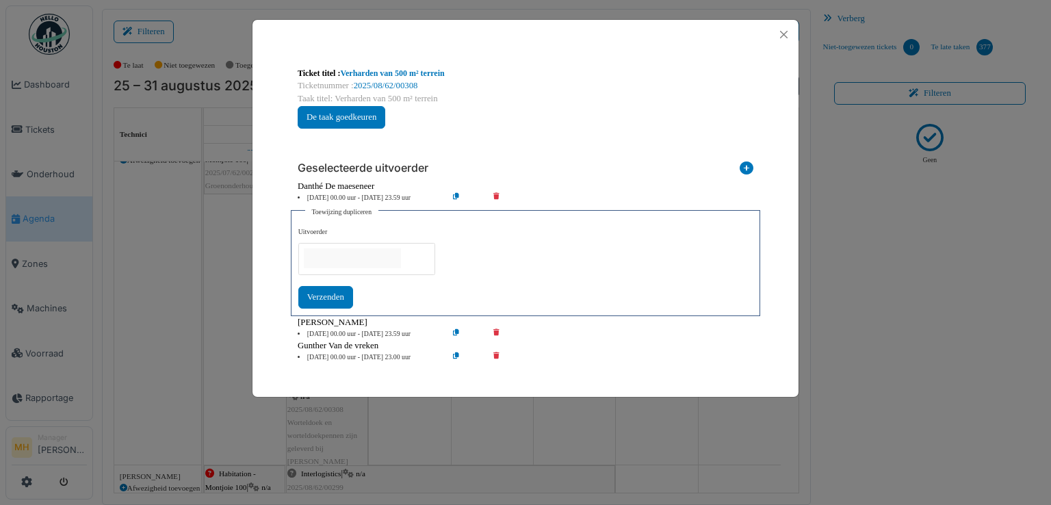
click at [321, 354] on li "26 Aug 00.00 uur - 27 Aug 23.00 uur" at bounding box center [369, 357] width 157 height 10
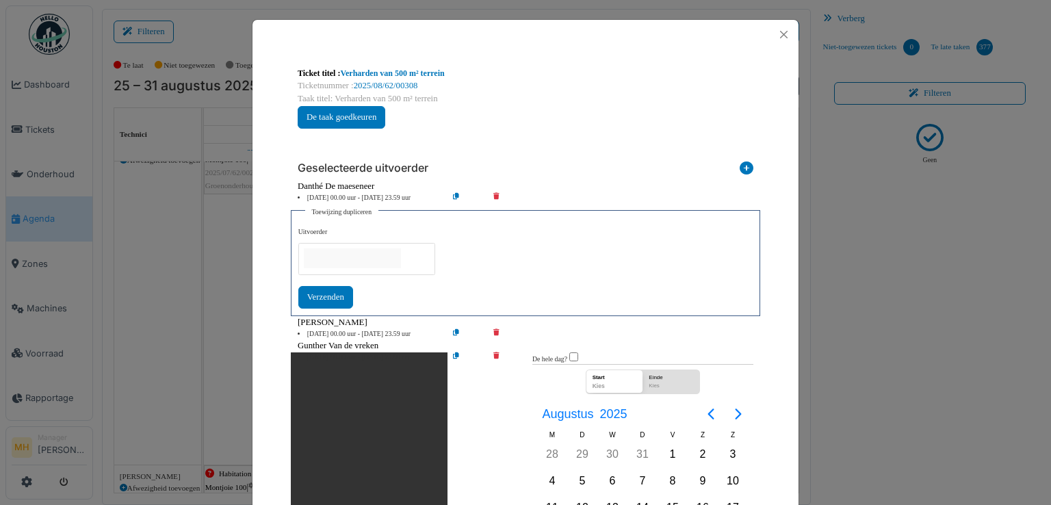
scroll to position [170, 0]
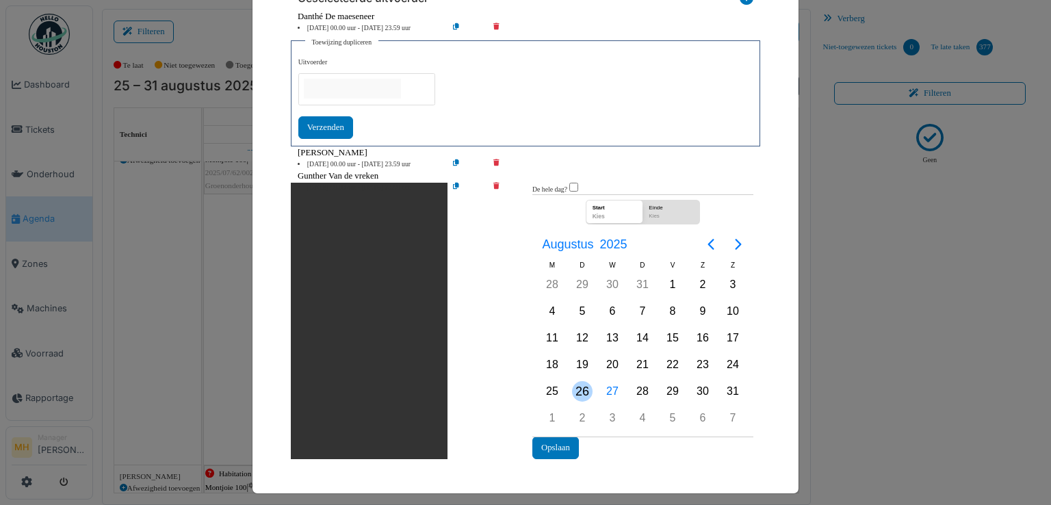
click at [572, 387] on div "26" at bounding box center [582, 391] width 21 height 21
click at [607, 387] on div "27" at bounding box center [612, 391] width 21 height 21
click at [555, 443] on button "Opslaan" at bounding box center [555, 447] width 47 height 23
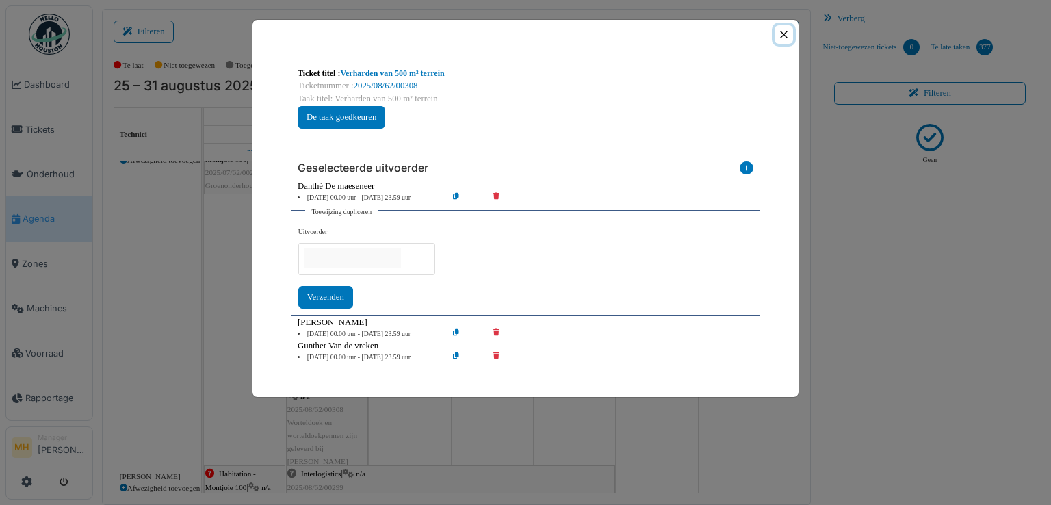
click at [783, 31] on button "Close" at bounding box center [783, 34] width 18 height 18
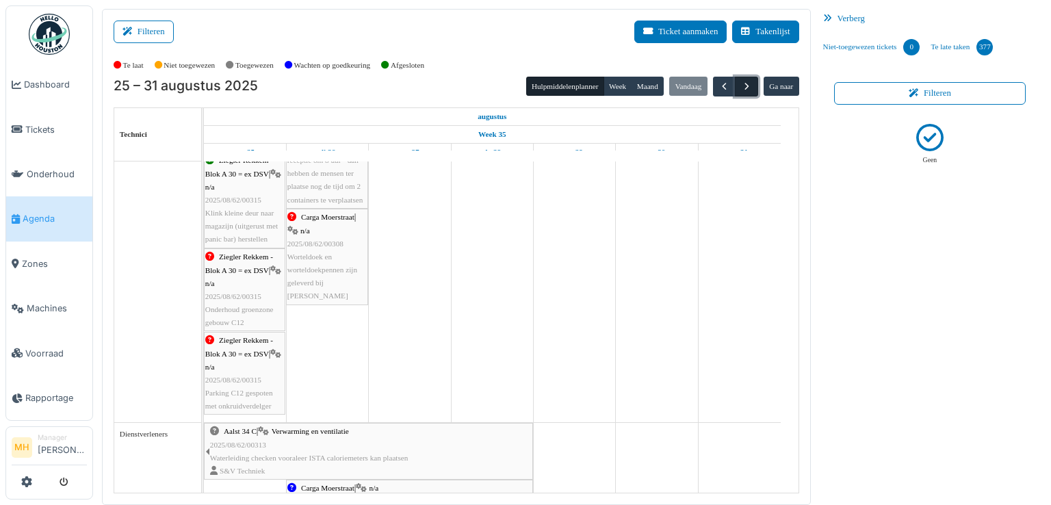
click at [741, 88] on span "button" at bounding box center [747, 87] width 12 height 12
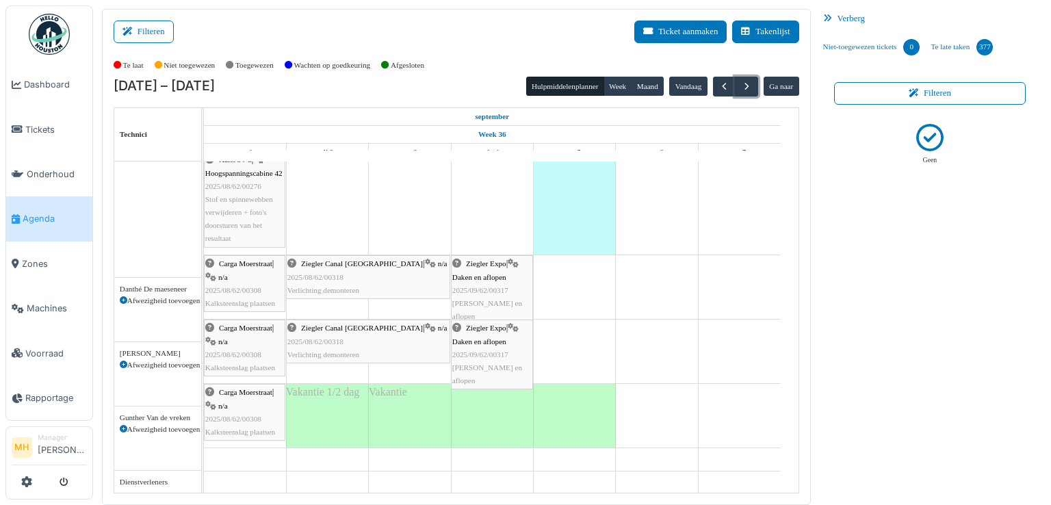
scroll to position [320, 0]
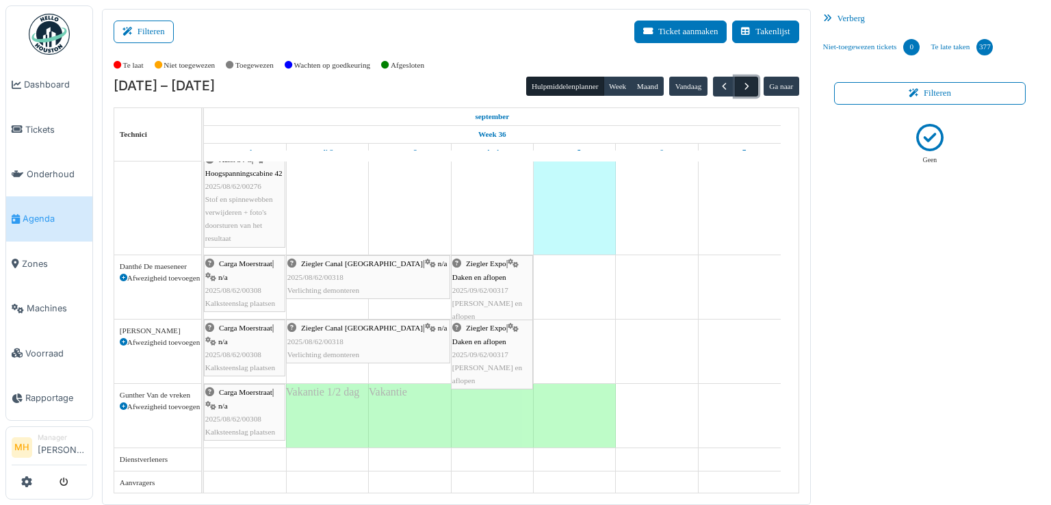
click at [741, 86] on span "button" at bounding box center [747, 87] width 12 height 12
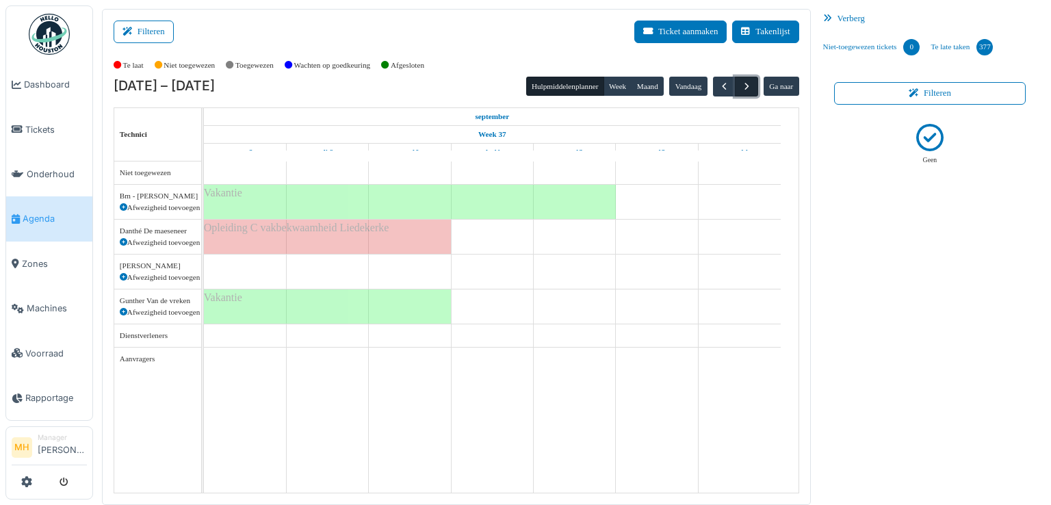
scroll to position [0, 0]
click at [718, 84] on span "button" at bounding box center [724, 87] width 12 height 12
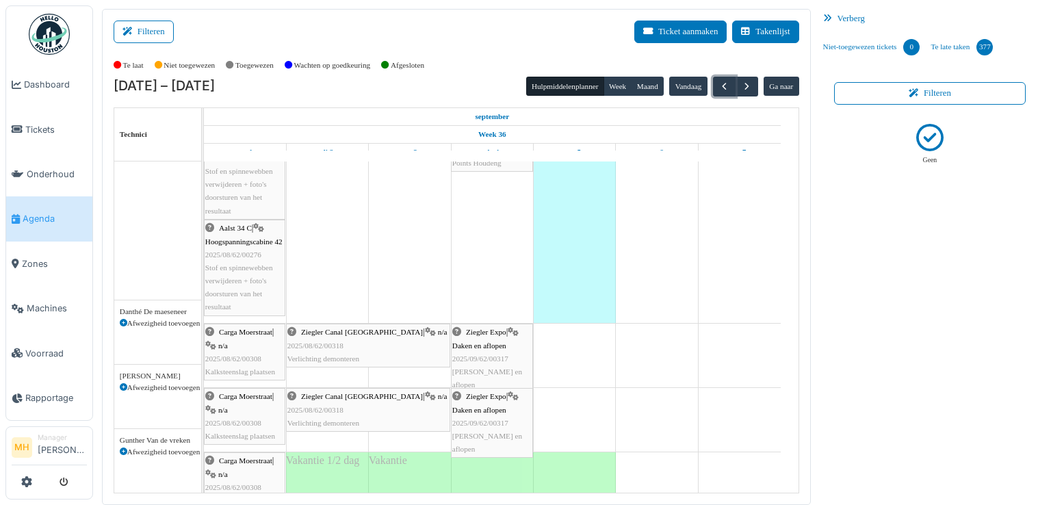
scroll to position [252, 0]
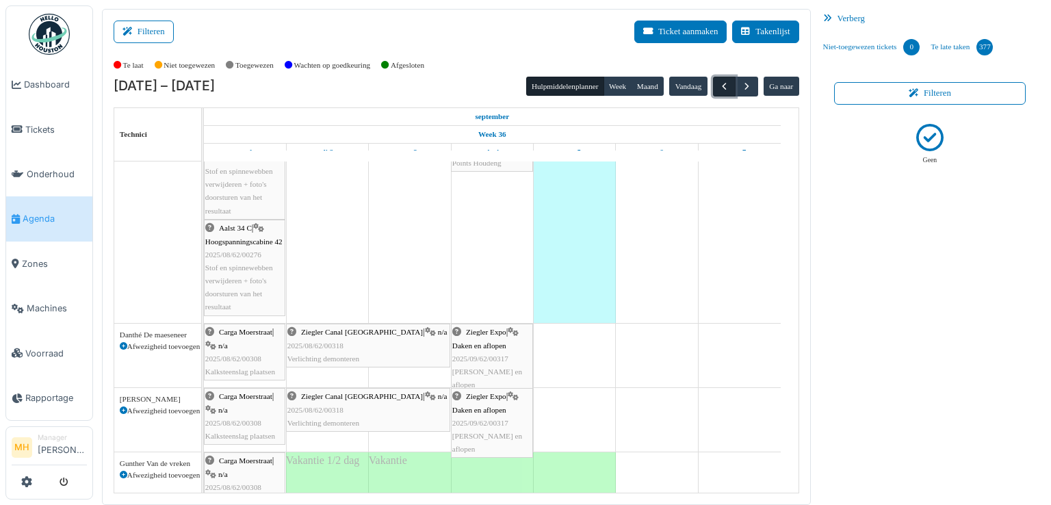
click at [718, 86] on span "button" at bounding box center [724, 87] width 12 height 12
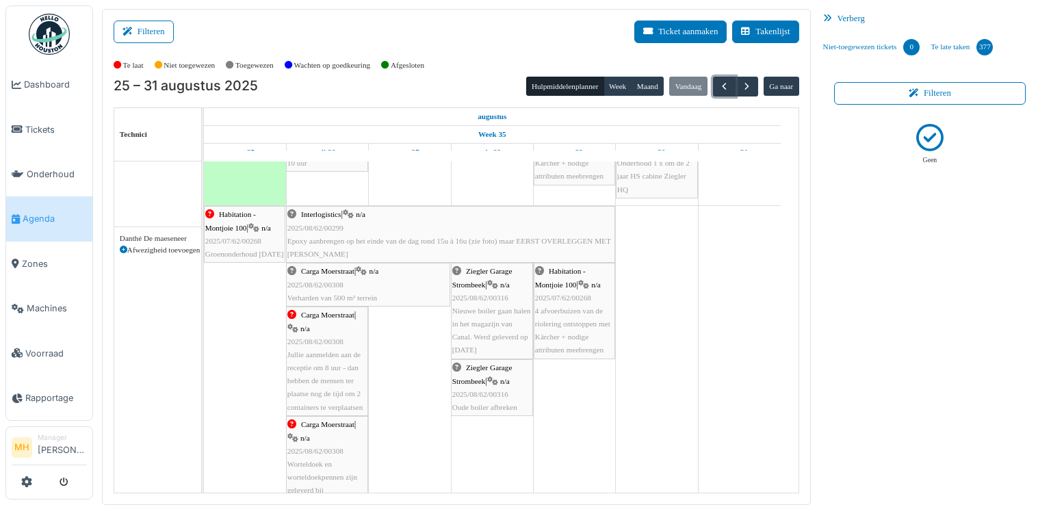
scroll to position [137, 0]
